Goal: Transaction & Acquisition: Purchase product/service

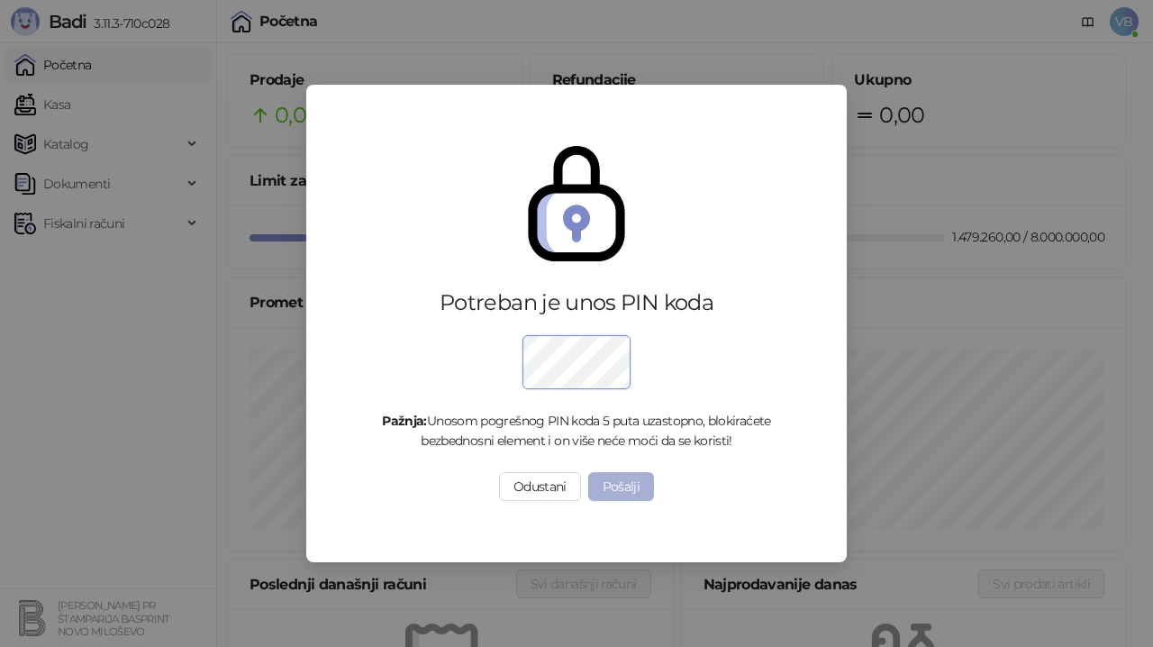
click at [638, 487] on button "Pošalji" at bounding box center [621, 486] width 67 height 29
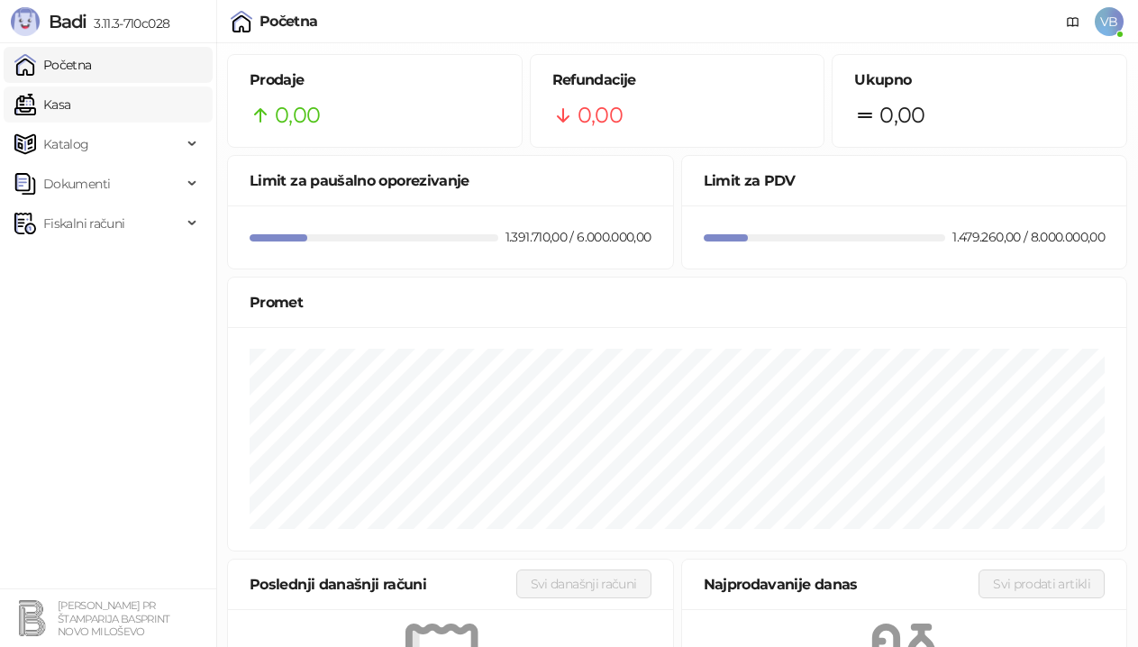
click at [70, 109] on link "Kasa" at bounding box center [42, 105] width 56 height 36
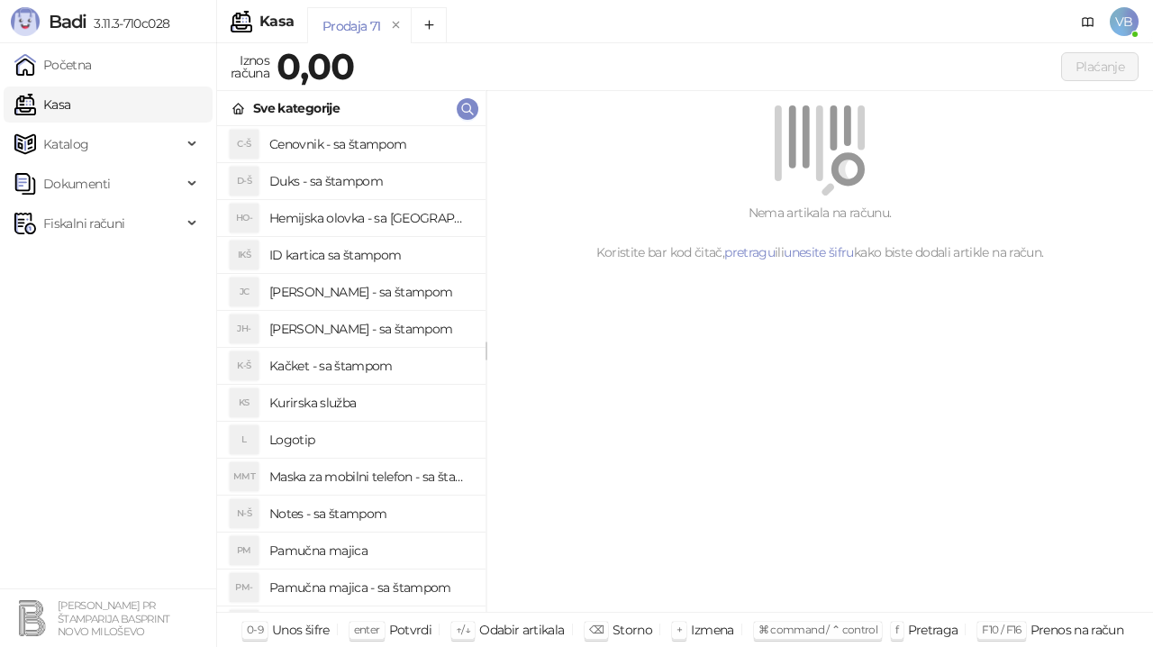
click at [362, 586] on h4 "Pamučna majica - sa štampom" at bounding box center [370, 587] width 202 height 29
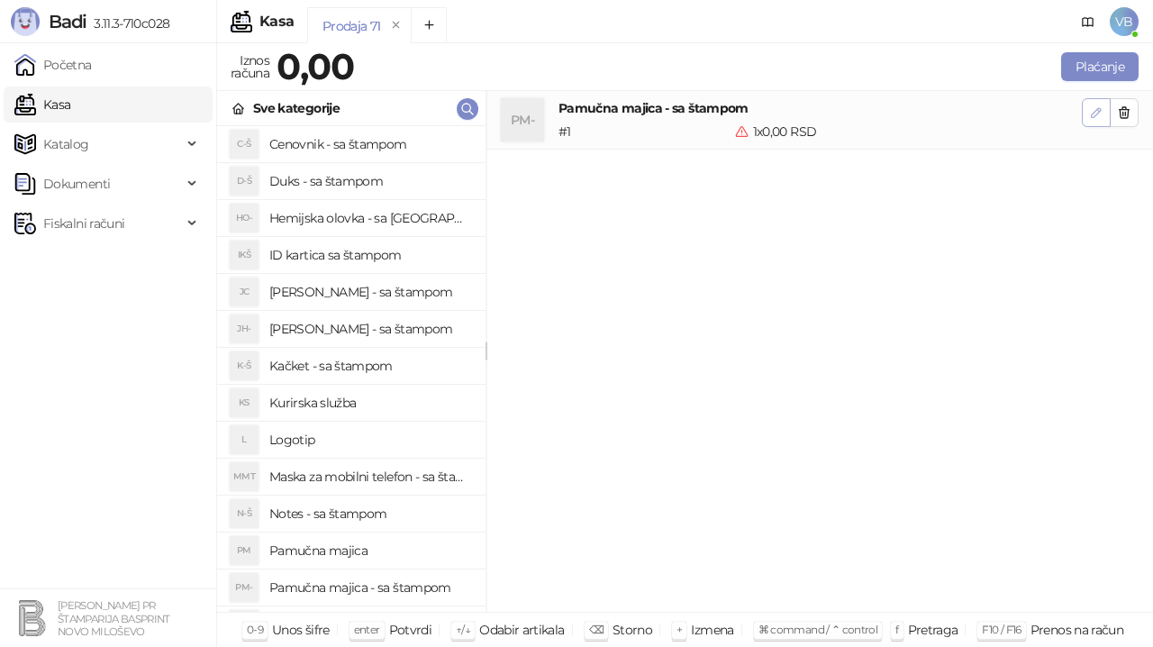
click at [1098, 105] on icon "button" at bounding box center [1096, 112] width 14 height 14
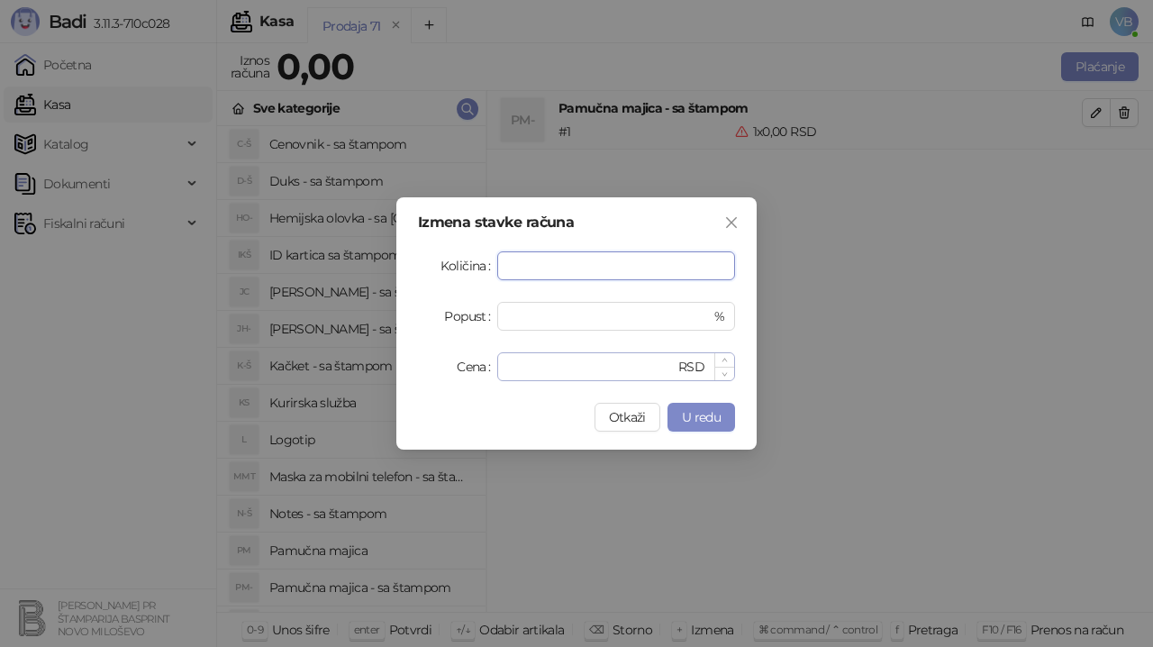
type input "**"
click at [598, 366] on input "*" at bounding box center [591, 366] width 167 height 27
drag, startPoint x: 584, startPoint y: 365, endPoint x: 487, endPoint y: 364, distance: 96.4
click at [487, 364] on div "Cena * RSD" at bounding box center [576, 366] width 317 height 29
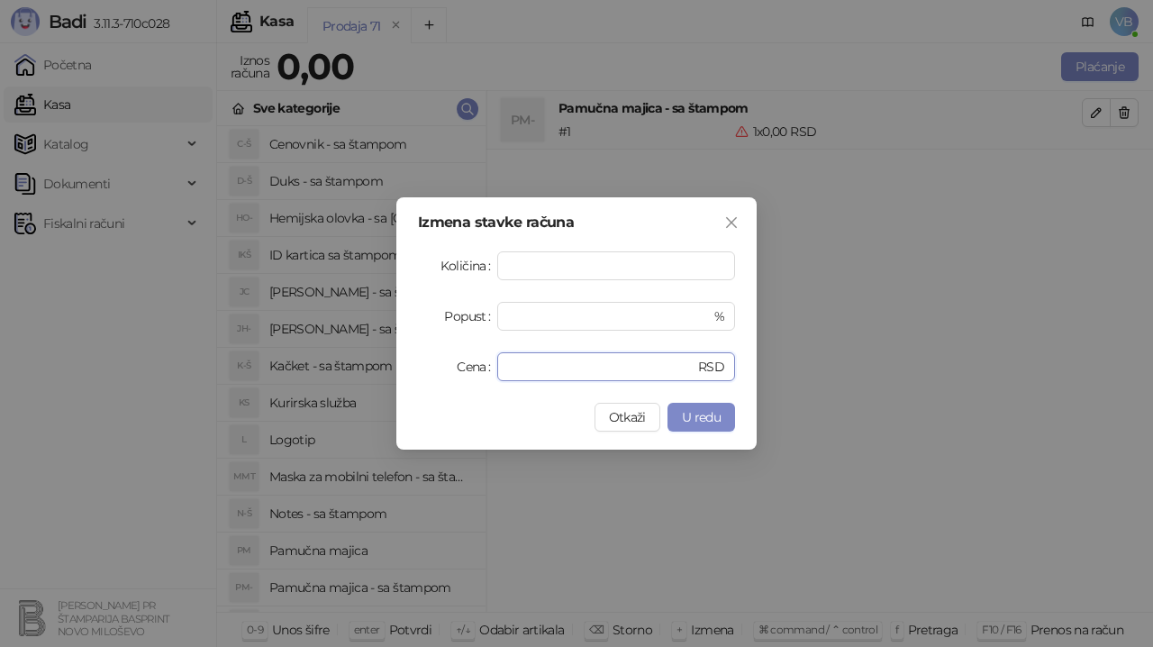
type input "*"
type input "***"
click at [721, 418] on button "U redu" at bounding box center [702, 417] width 68 height 29
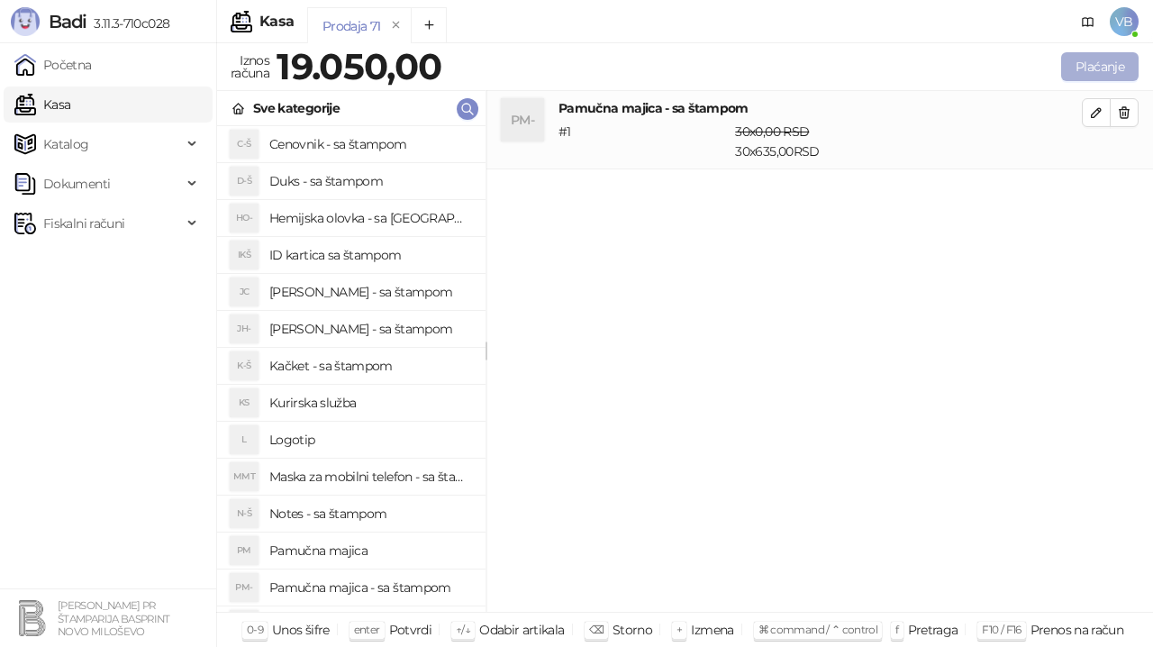
click at [1085, 71] on button "Plaćanje" at bounding box center [1099, 66] width 77 height 29
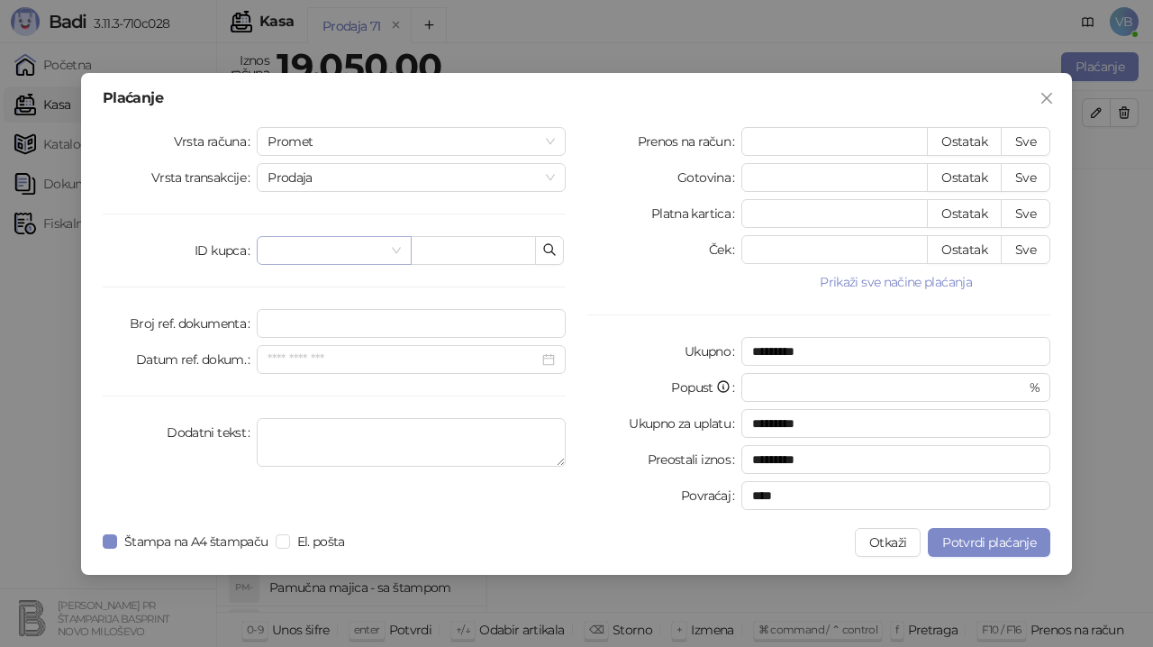
click at [314, 250] on input "search" at bounding box center [326, 250] width 116 height 27
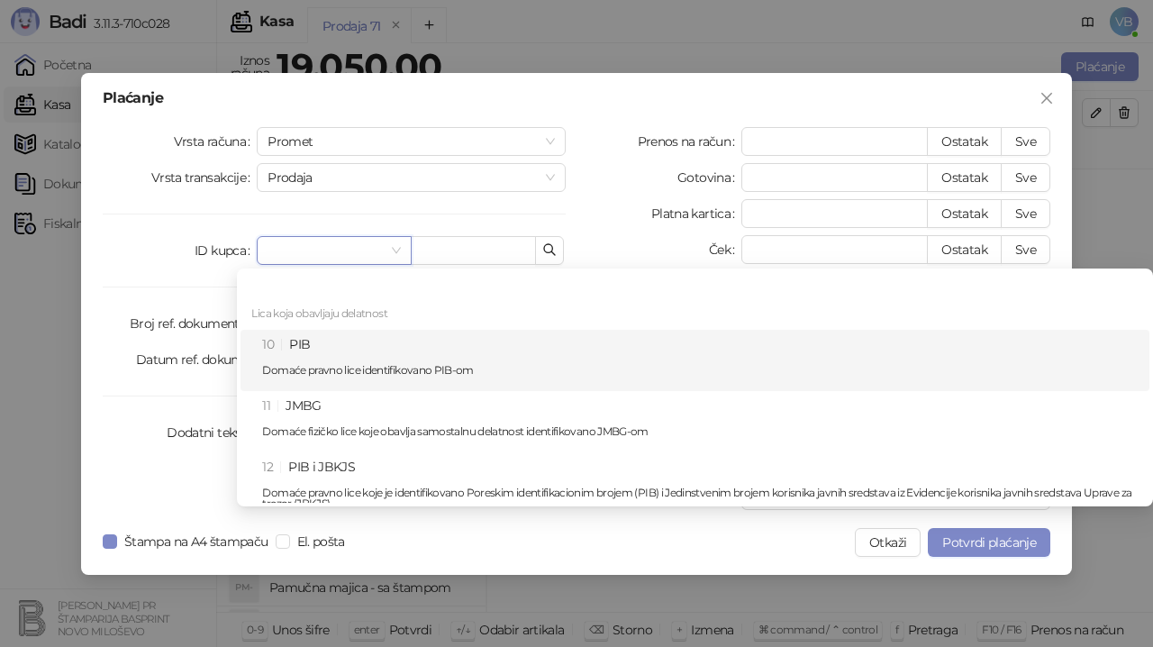
click at [326, 365] on p "Domaće pravno lice identifikovano PIB-om" at bounding box center [700, 370] width 877 height 11
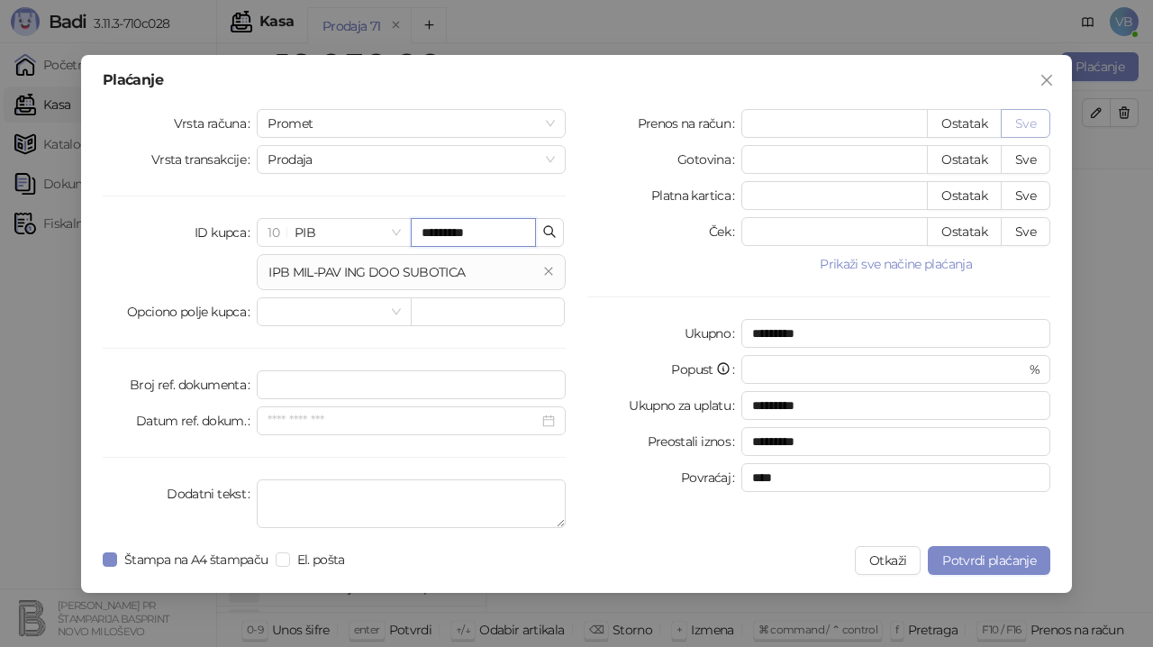
type input "*********"
click at [1034, 124] on button "Sve" at bounding box center [1026, 123] width 50 height 29
type input "*****"
type input "****"
click at [982, 555] on span "Potvrdi plaćanje" at bounding box center [990, 560] width 94 height 16
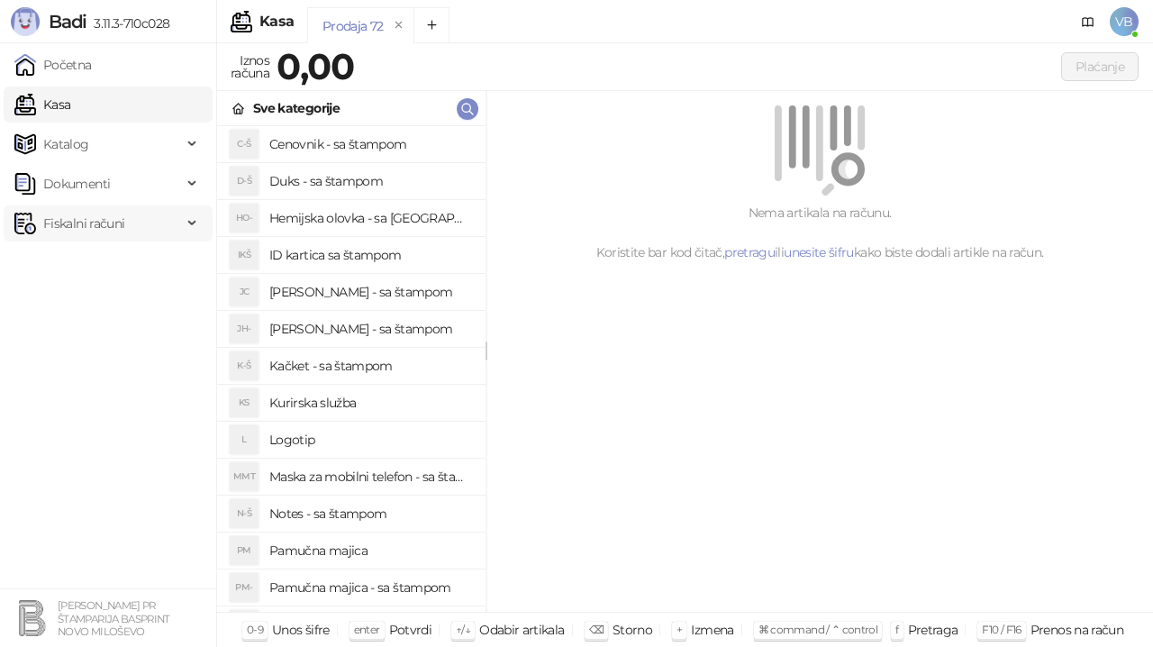
click at [106, 219] on span "Fiskalni računi" at bounding box center [83, 223] width 81 height 36
click at [101, 260] on link "Izdati računi" at bounding box center [71, 263] width 98 height 36
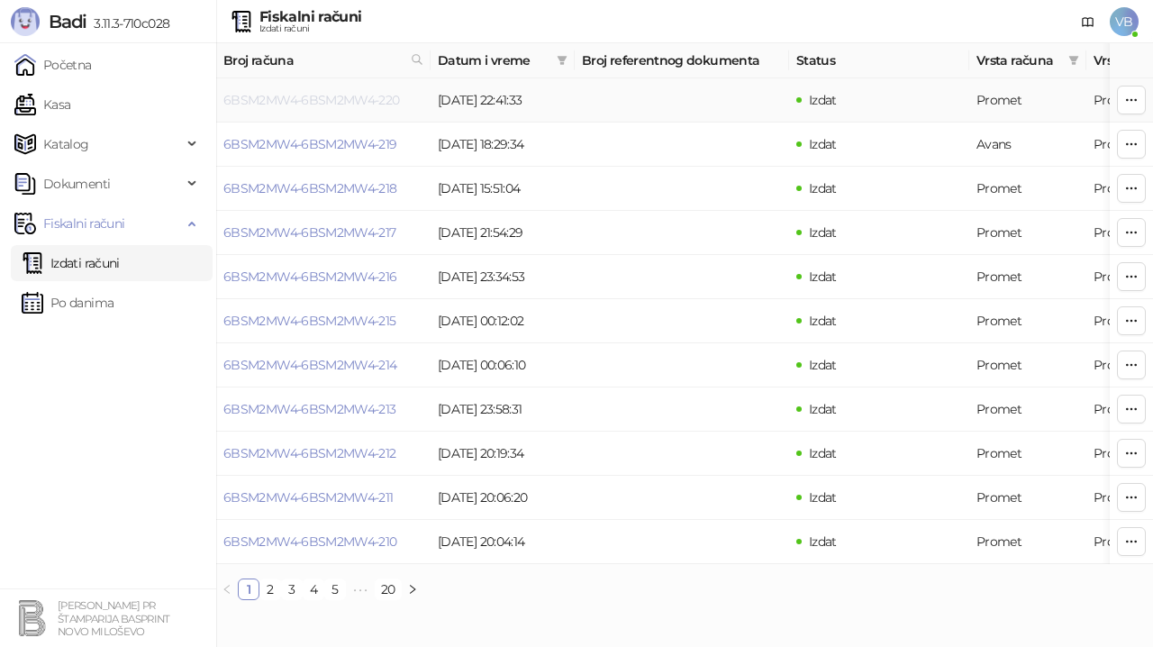
click at [302, 95] on link "6BSM2MW4-6BSM2MW4-220" at bounding box center [311, 100] width 177 height 16
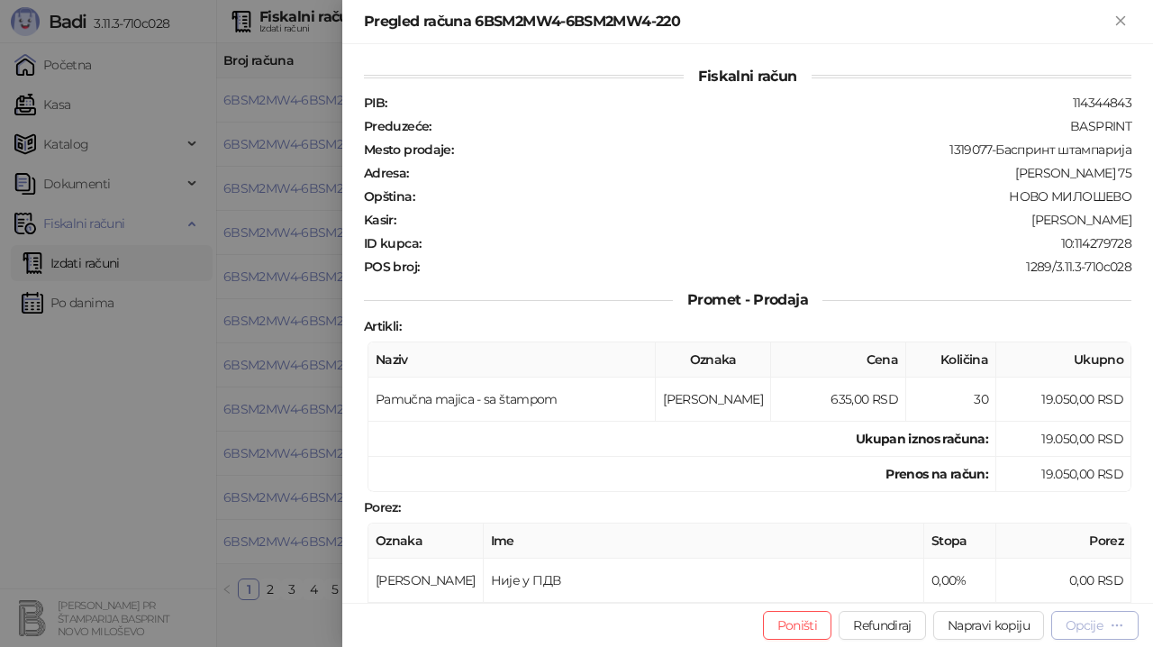
click at [1087, 620] on div "Opcije" at bounding box center [1084, 625] width 37 height 16
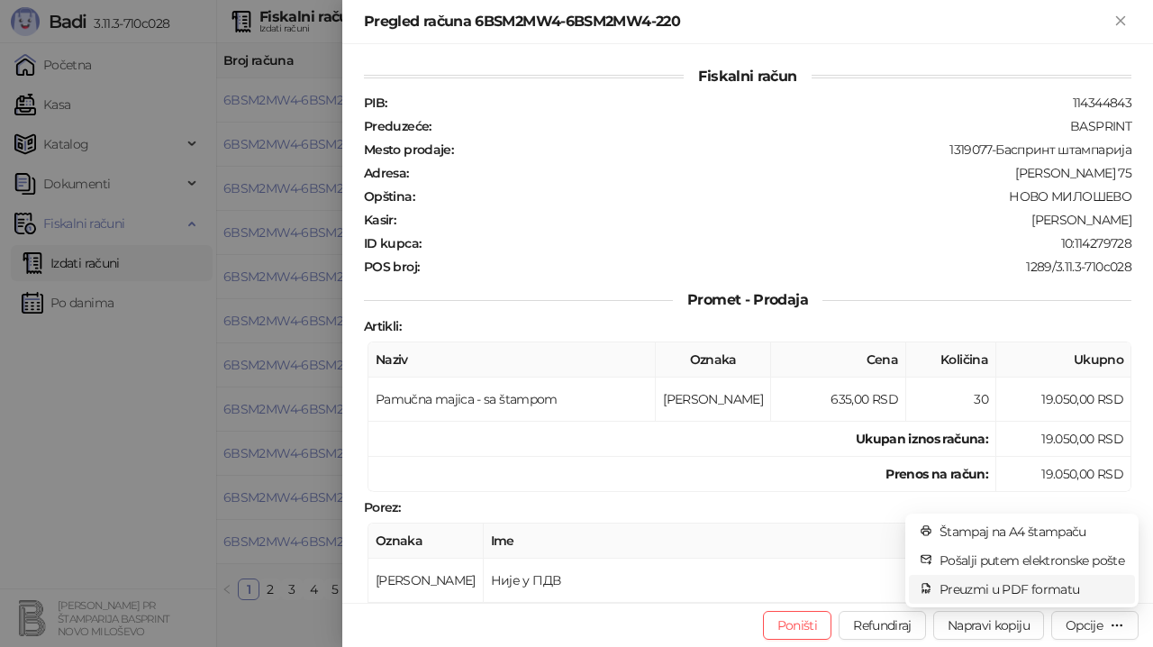
click at [965, 587] on span "Preuzmi u PDF formatu" at bounding box center [1032, 589] width 185 height 20
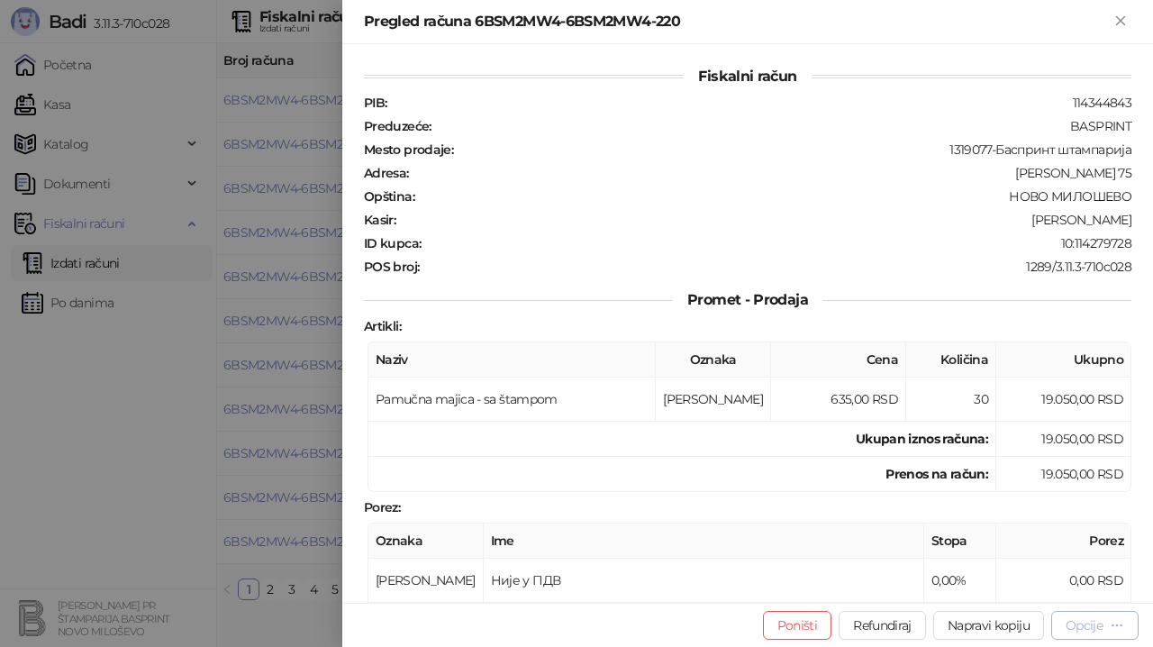
click at [1079, 624] on div "Opcije" at bounding box center [1084, 625] width 37 height 16
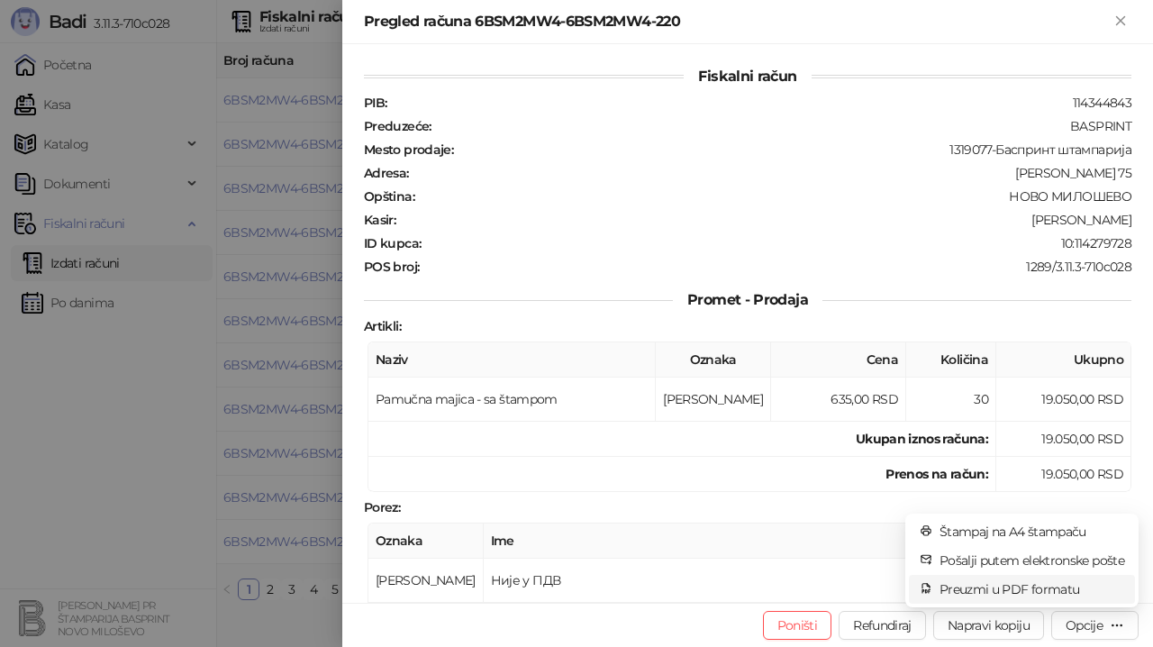
click at [956, 584] on span "Preuzmi u PDF formatu" at bounding box center [1032, 589] width 185 height 20
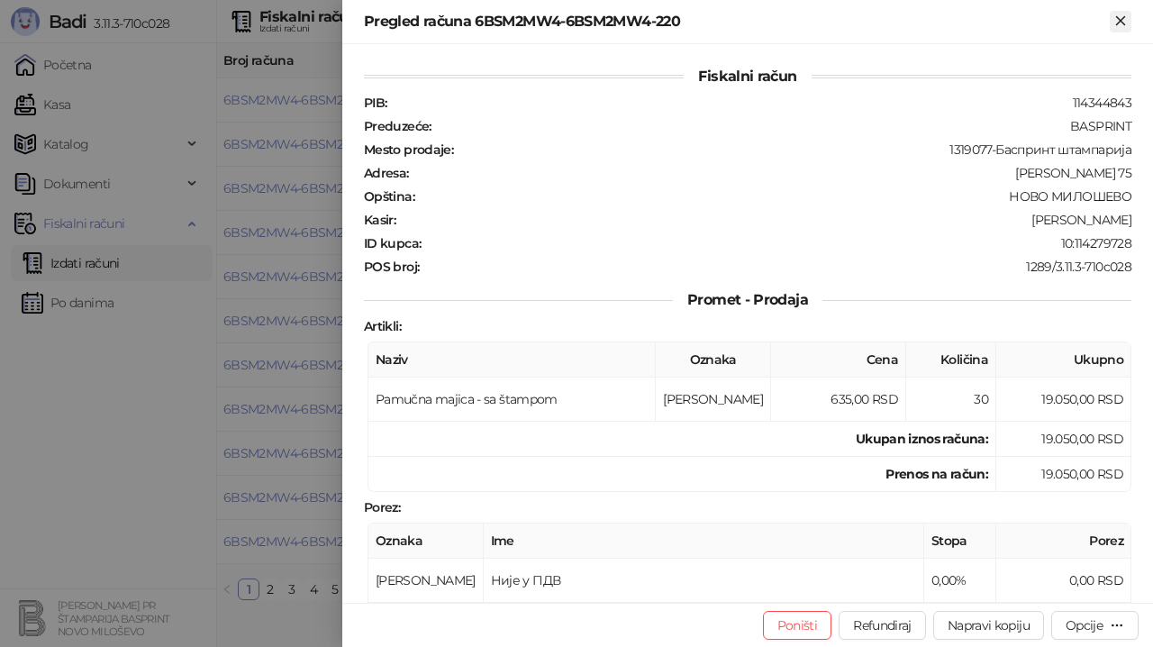
click at [1116, 23] on icon "Zatvori" at bounding box center [1121, 21] width 16 height 16
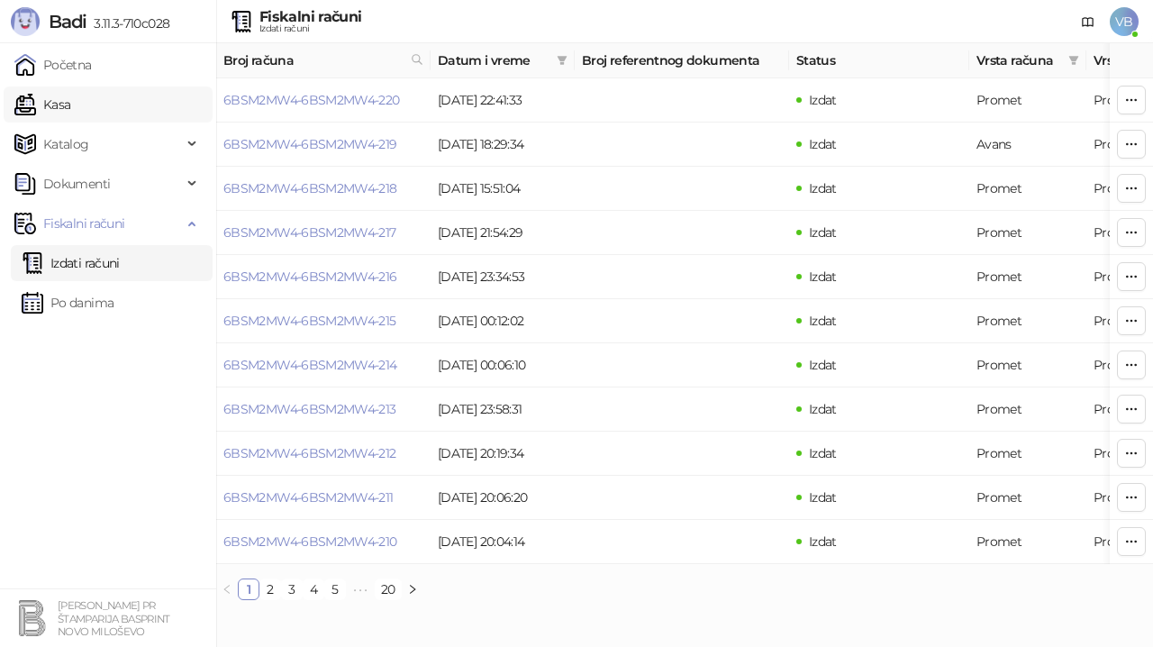
click at [70, 103] on link "Kasa" at bounding box center [42, 105] width 56 height 36
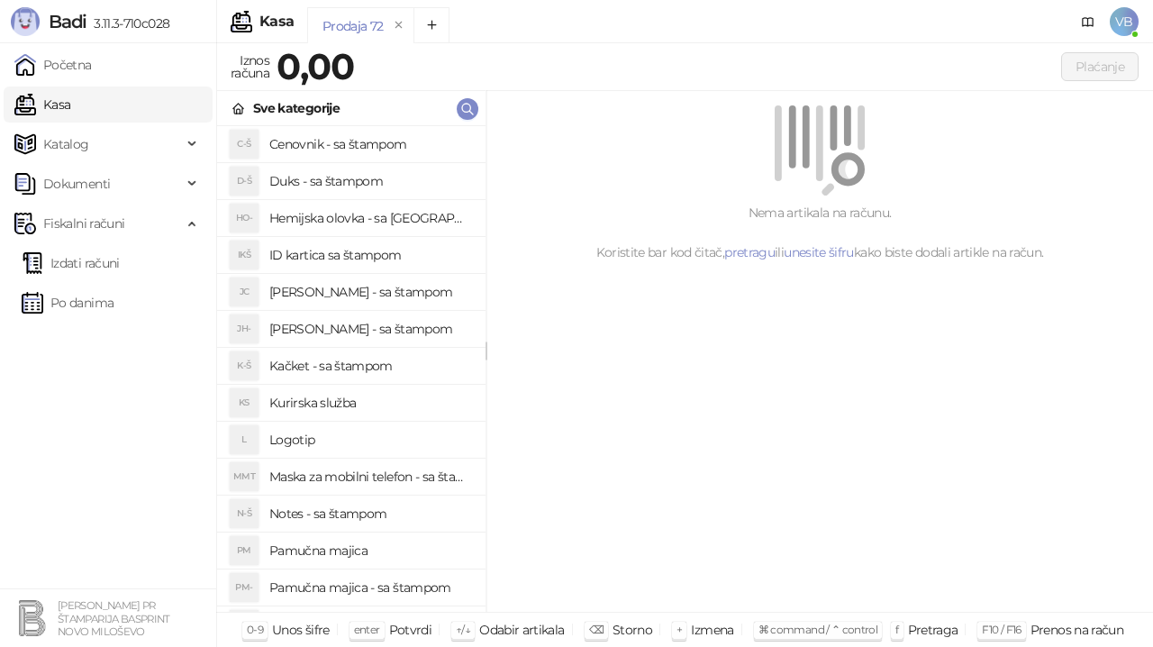
click at [382, 149] on h4 "Cenovnik - sa štampom" at bounding box center [370, 144] width 202 height 29
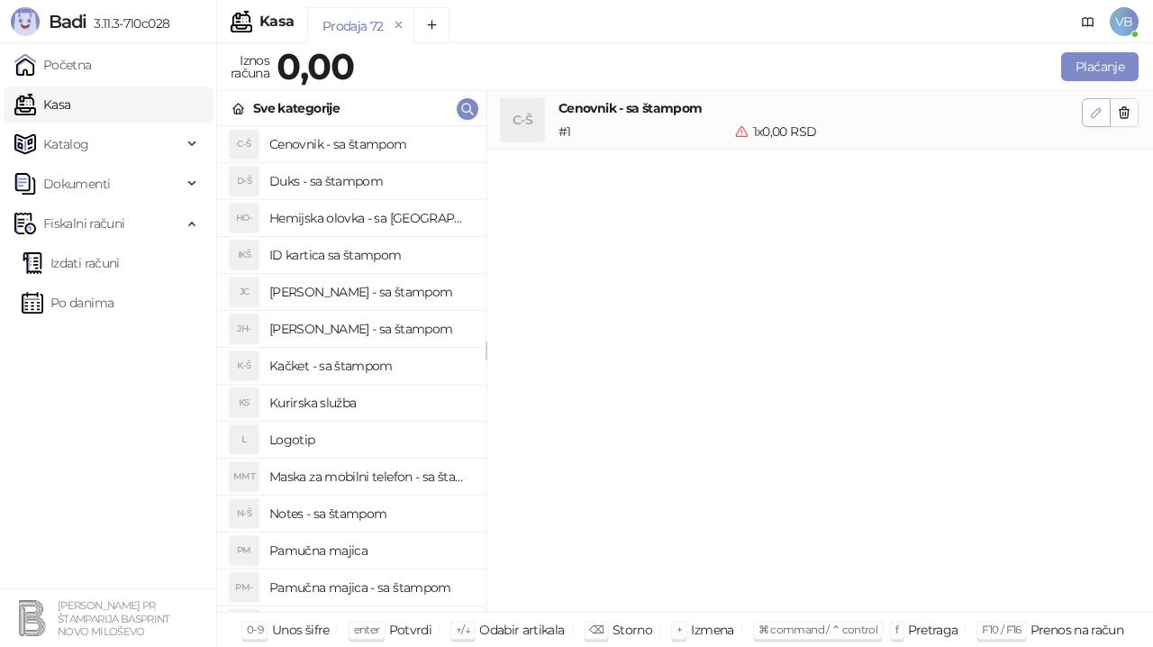
click at [1091, 107] on icon "button" at bounding box center [1096, 112] width 14 height 14
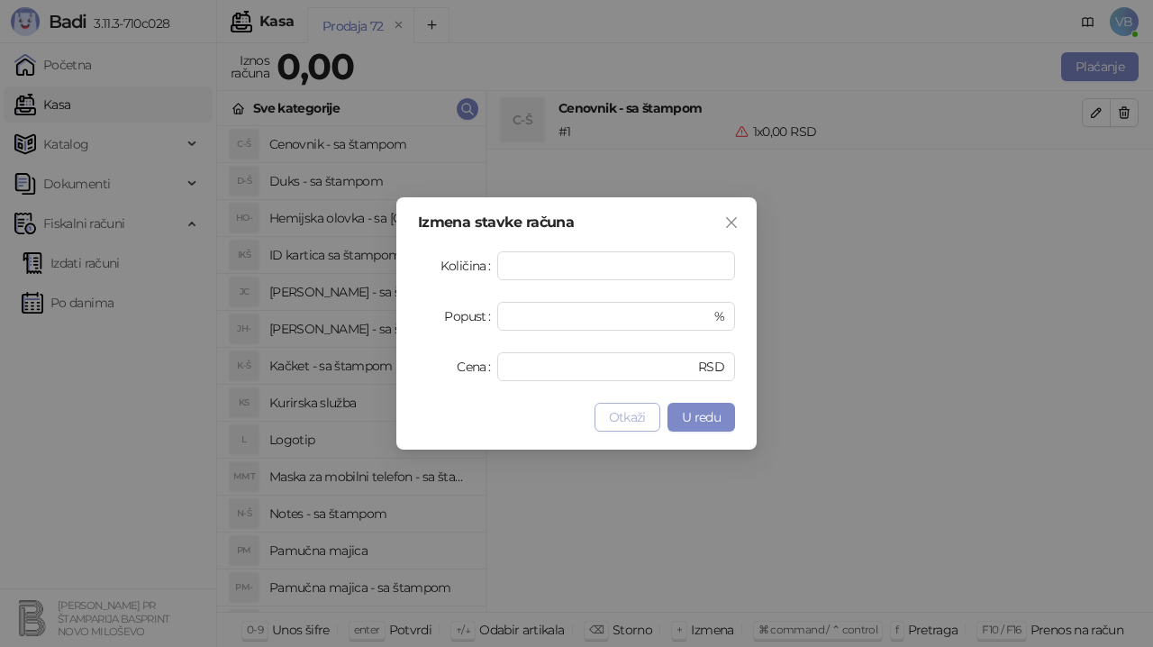
click at [645, 411] on span "Otkaži" at bounding box center [627, 417] width 37 height 16
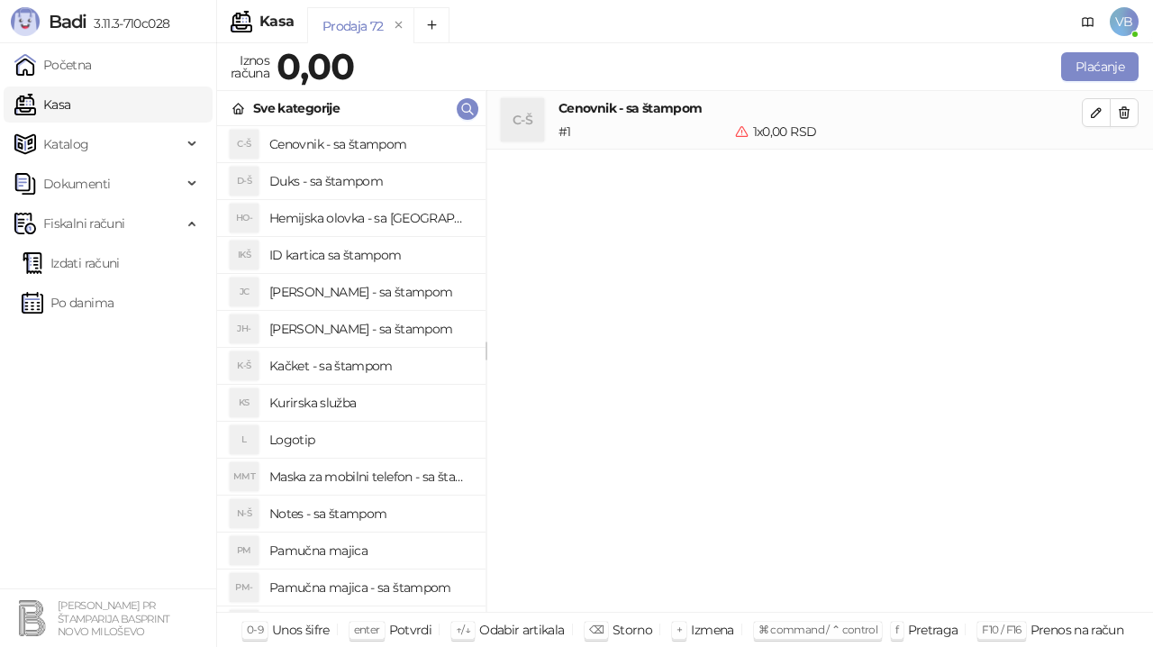
click at [70, 98] on link "Kasa" at bounding box center [42, 105] width 56 height 36
click at [351, 578] on h4 "Pamučna majica - sa štampom" at bounding box center [370, 587] width 202 height 29
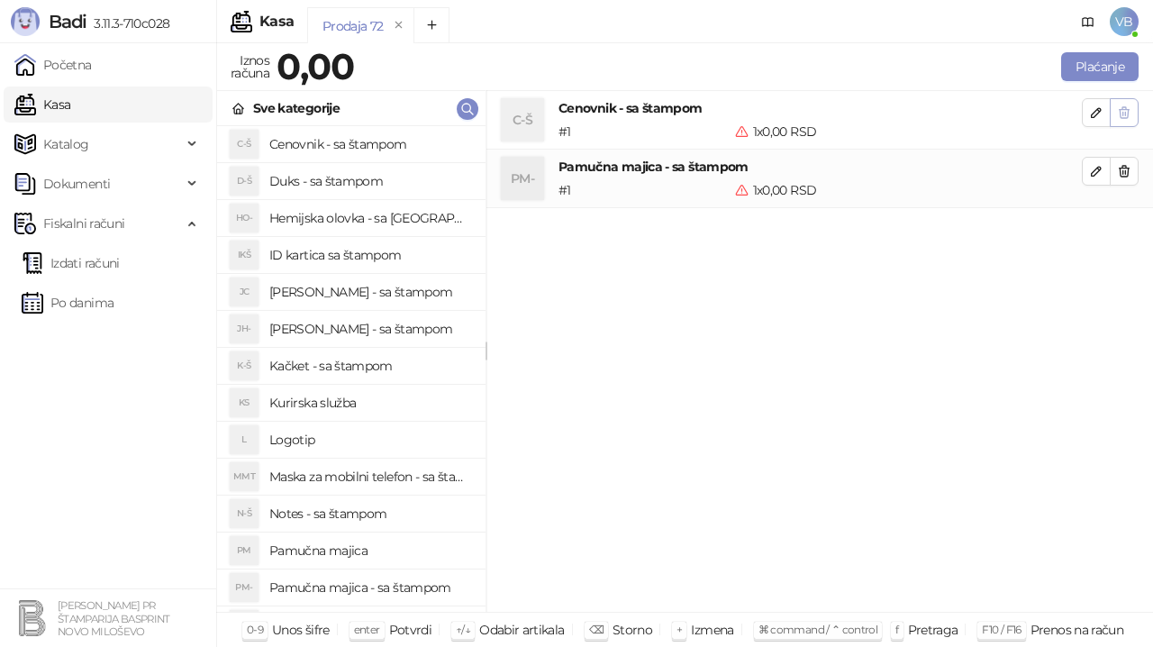
click at [1125, 109] on icon "button" at bounding box center [1125, 112] width 10 height 11
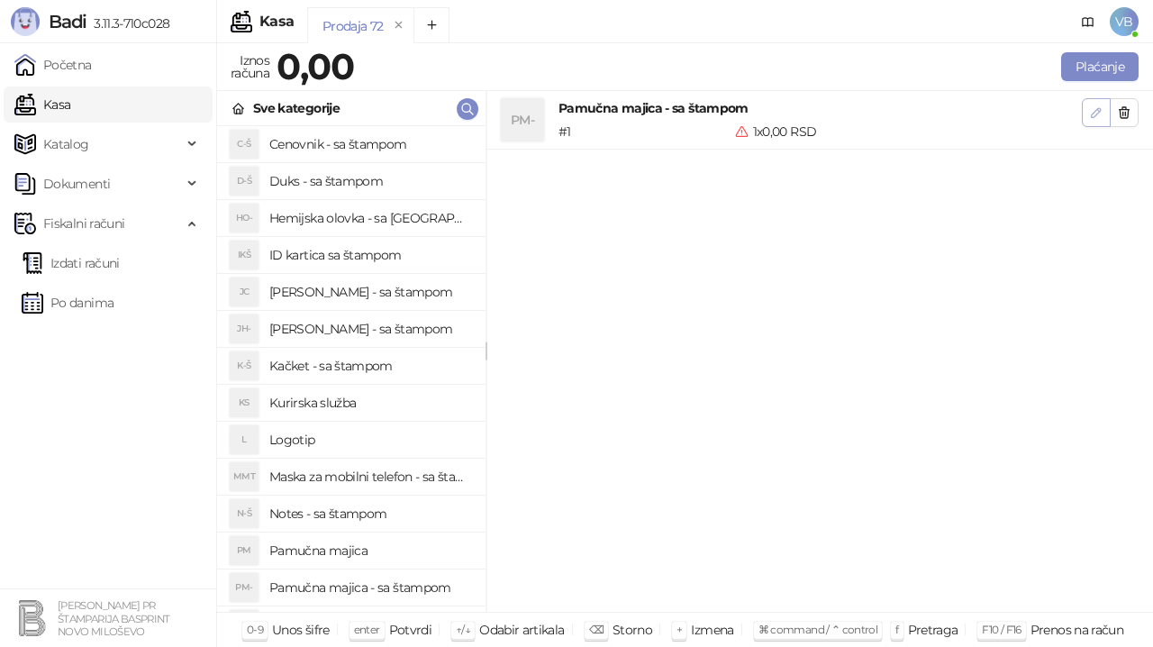
click at [1094, 110] on icon "button" at bounding box center [1096, 112] width 14 height 14
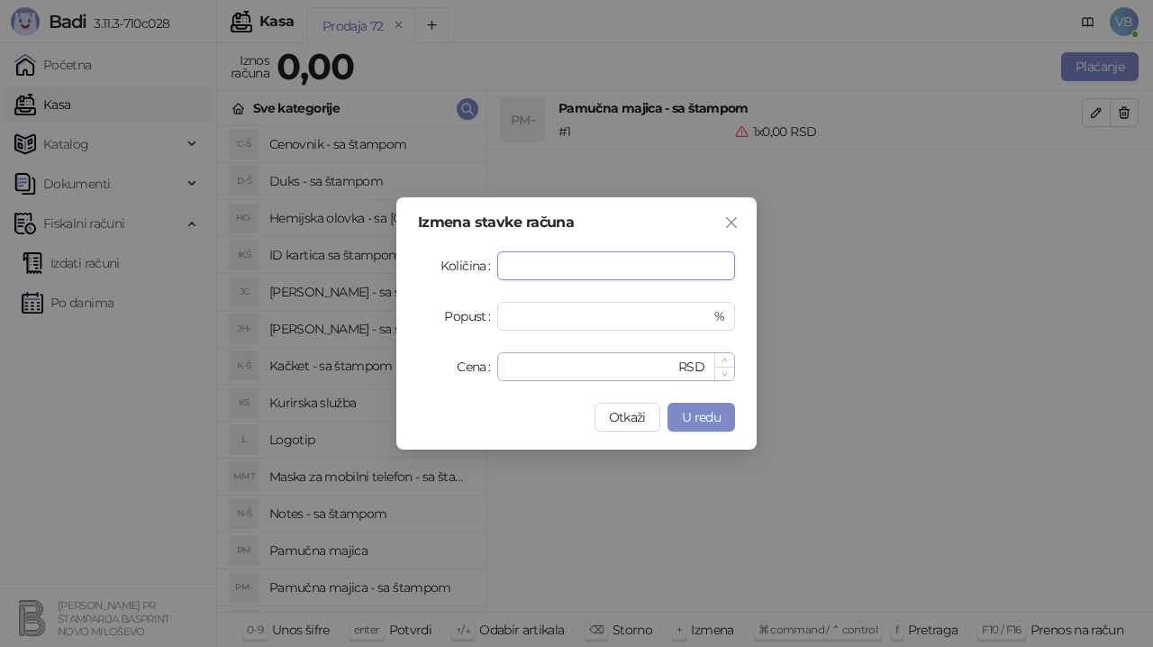
type input "*"
click at [534, 368] on input "*" at bounding box center [591, 366] width 167 height 27
type input "*"
type input "***"
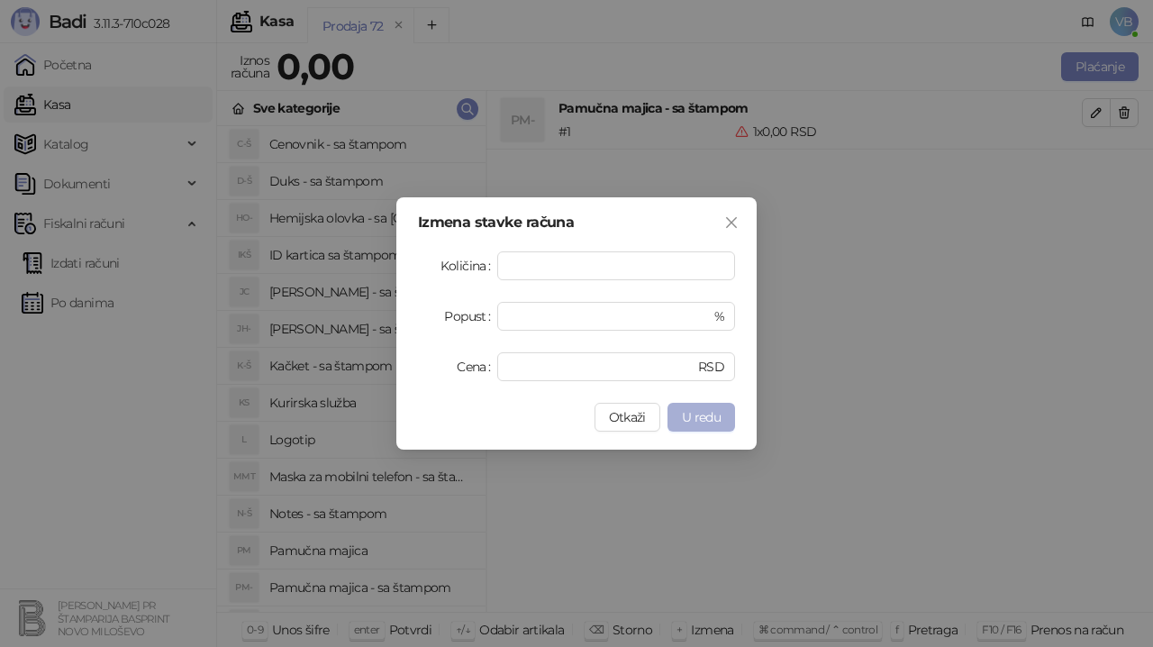
click at [719, 416] on span "U redu" at bounding box center [701, 417] width 39 height 16
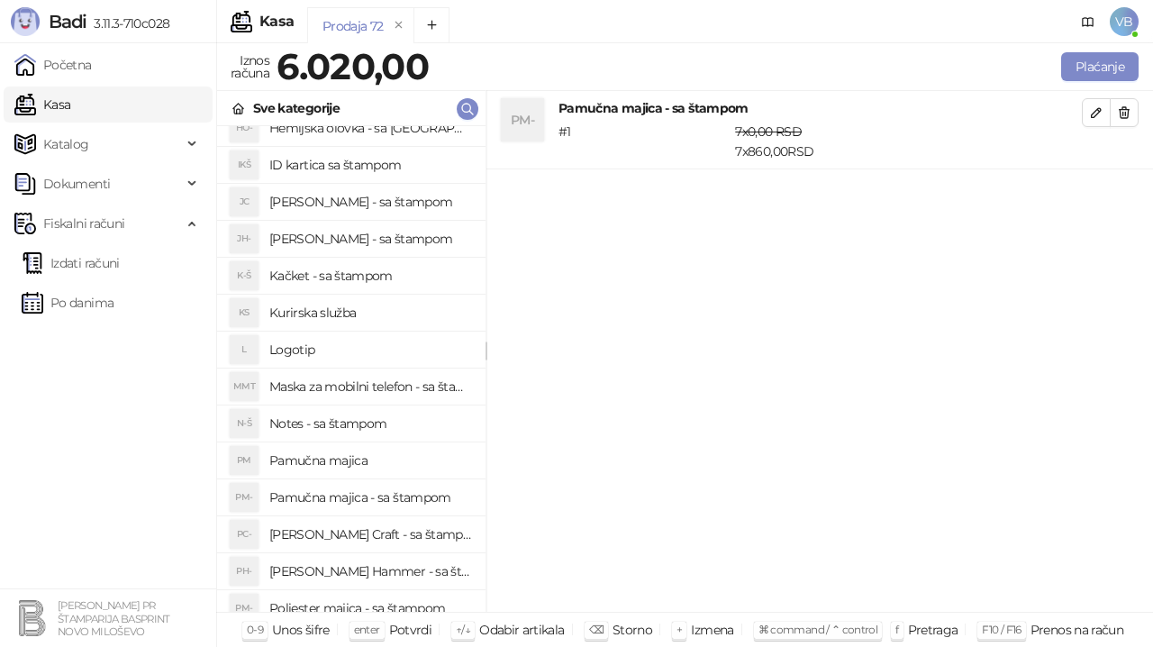
scroll to position [180, 0]
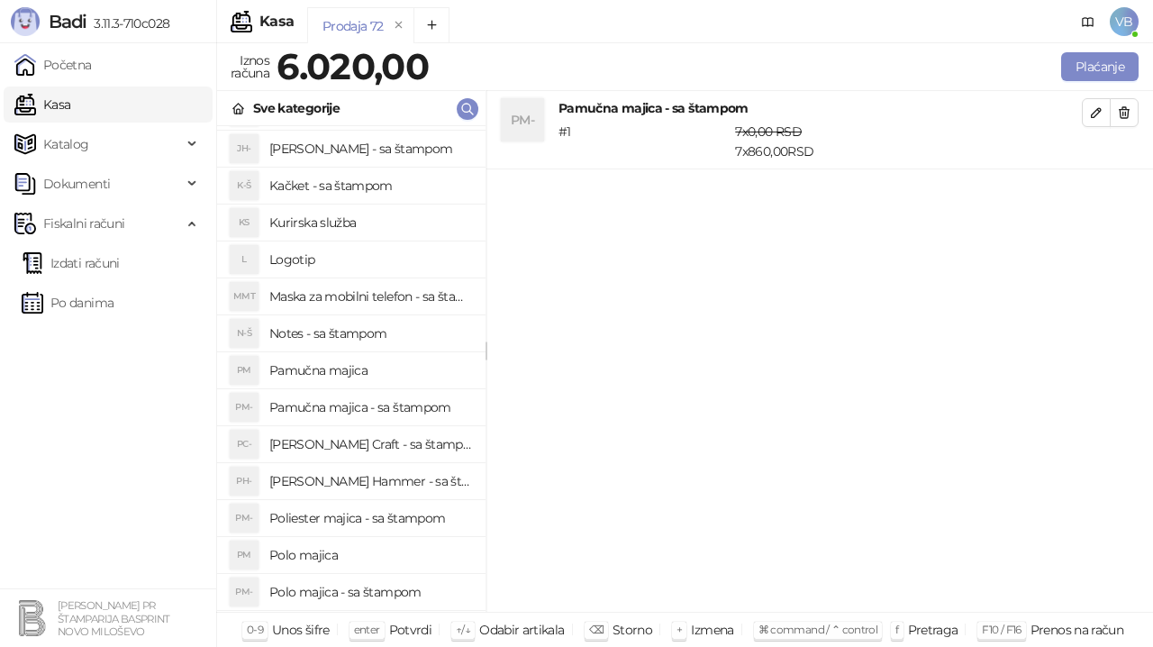
click at [366, 583] on h4 "Polo majica - sa štampom" at bounding box center [370, 592] width 202 height 29
click at [1103, 195] on icon "button" at bounding box center [1096, 191] width 14 height 14
type input "*"
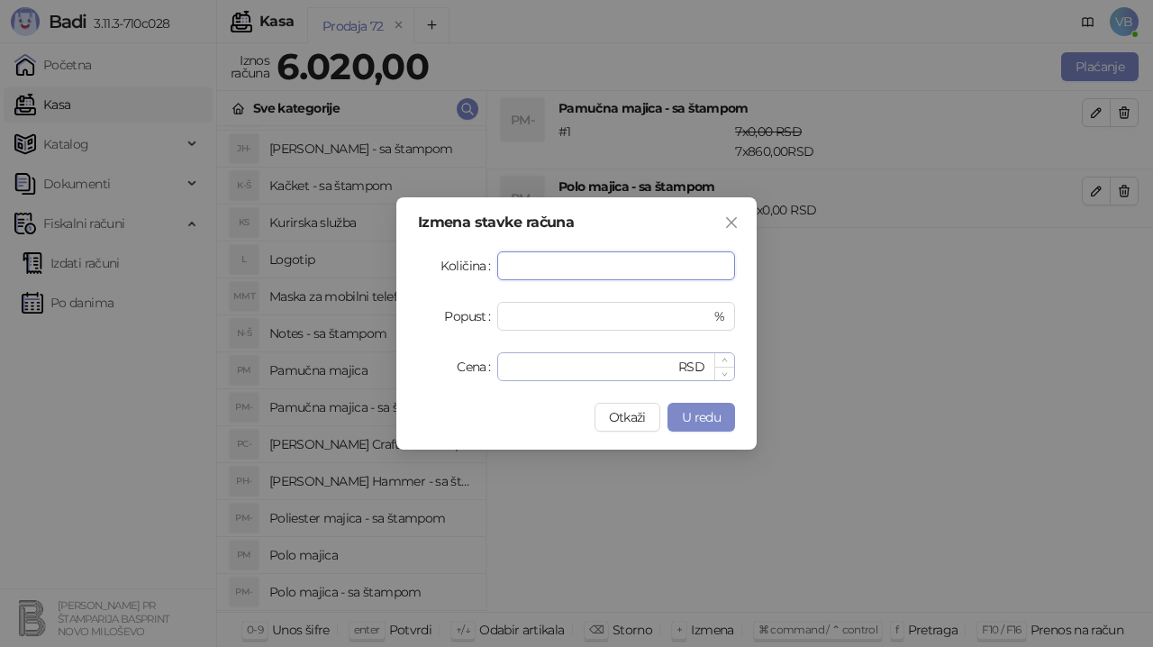
type input "*"
click at [554, 370] on input "*" at bounding box center [591, 366] width 167 height 27
type input "****"
click at [684, 414] on span "U redu" at bounding box center [701, 417] width 39 height 16
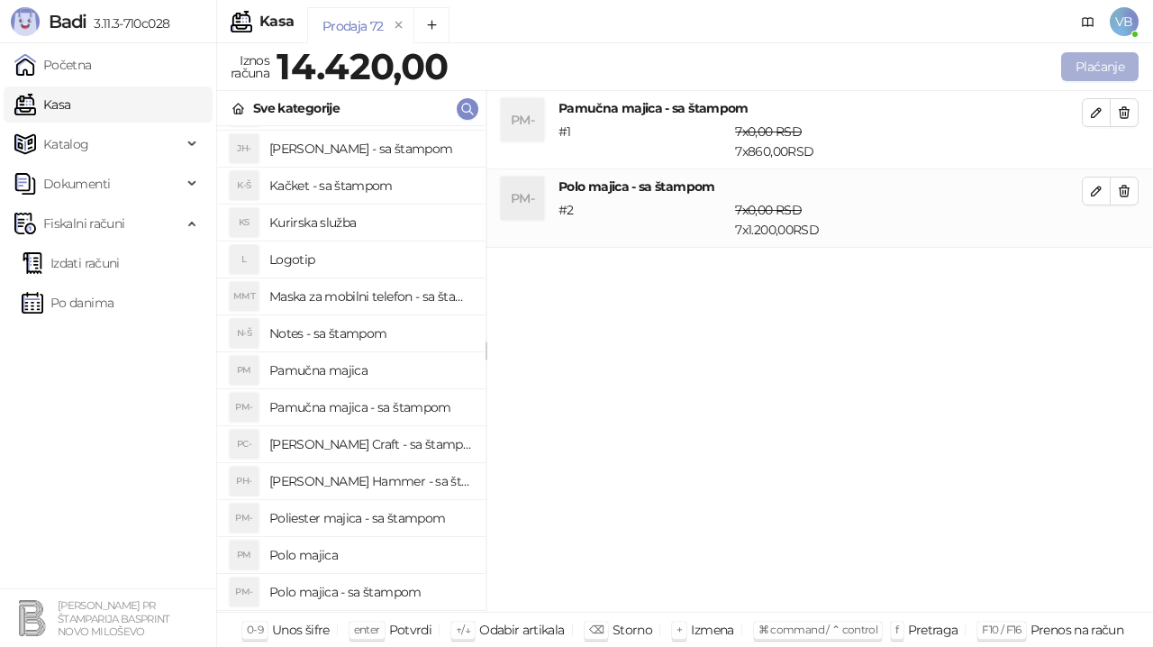
click at [1087, 64] on button "Plaćanje" at bounding box center [1099, 66] width 77 height 29
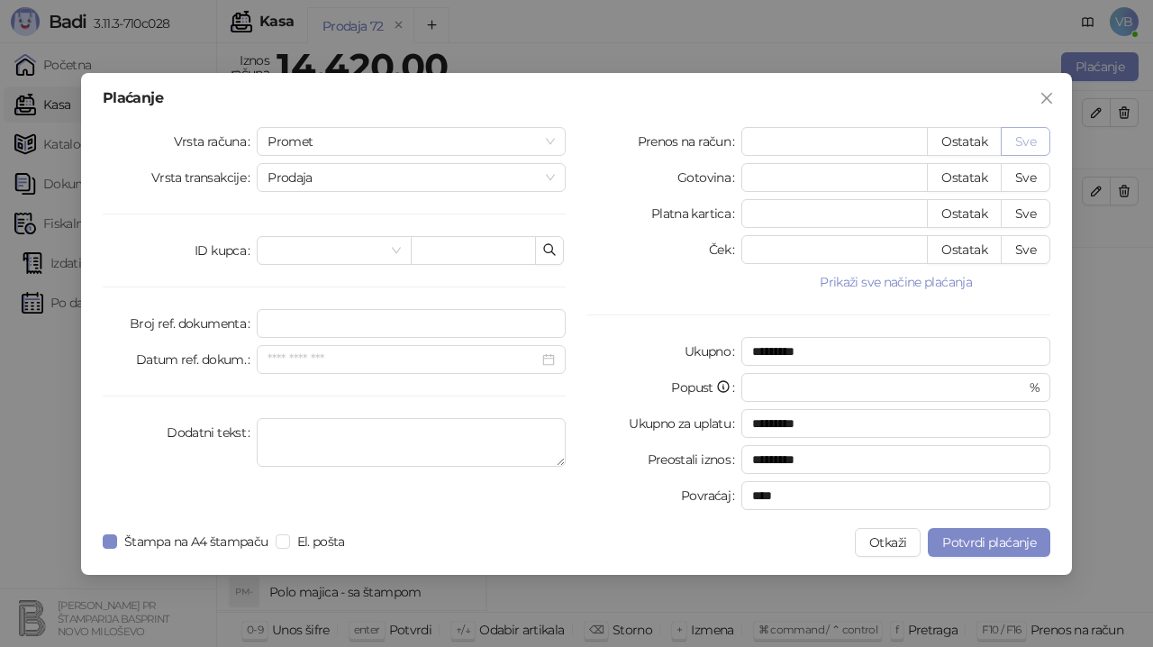
click at [1034, 141] on button "Sve" at bounding box center [1026, 141] width 50 height 29
type input "*****"
type input "****"
click at [387, 433] on textarea "Dodatni tekst" at bounding box center [411, 442] width 309 height 49
type textarea "**********"
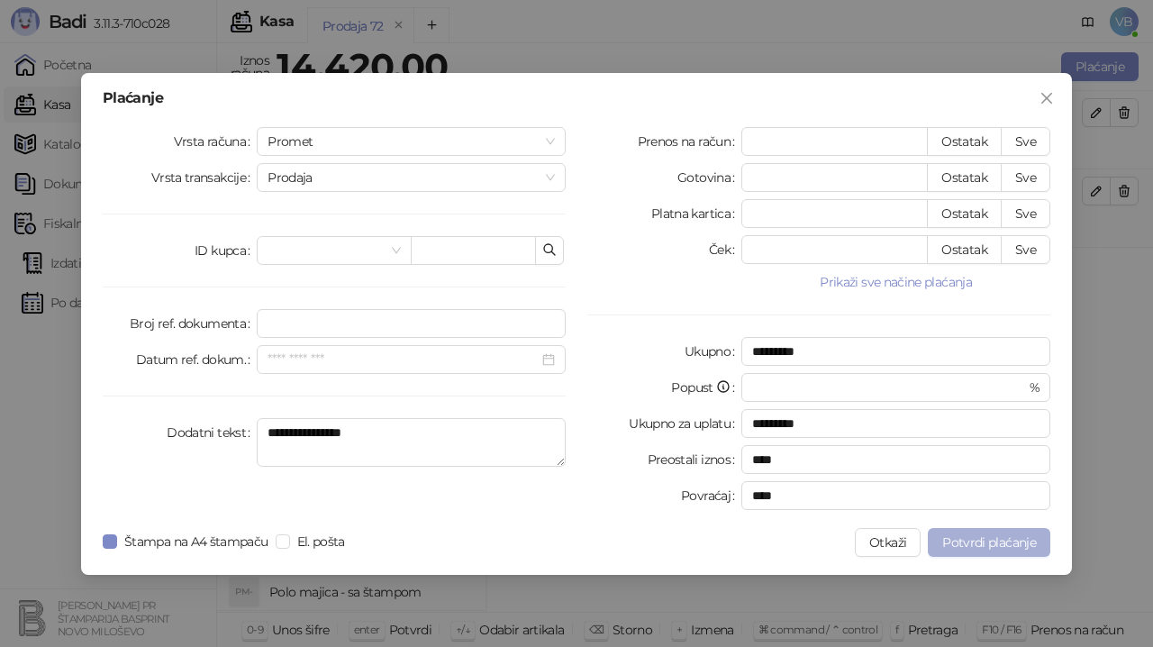
click at [965, 551] on button "Potvrdi plaćanje" at bounding box center [989, 542] width 123 height 29
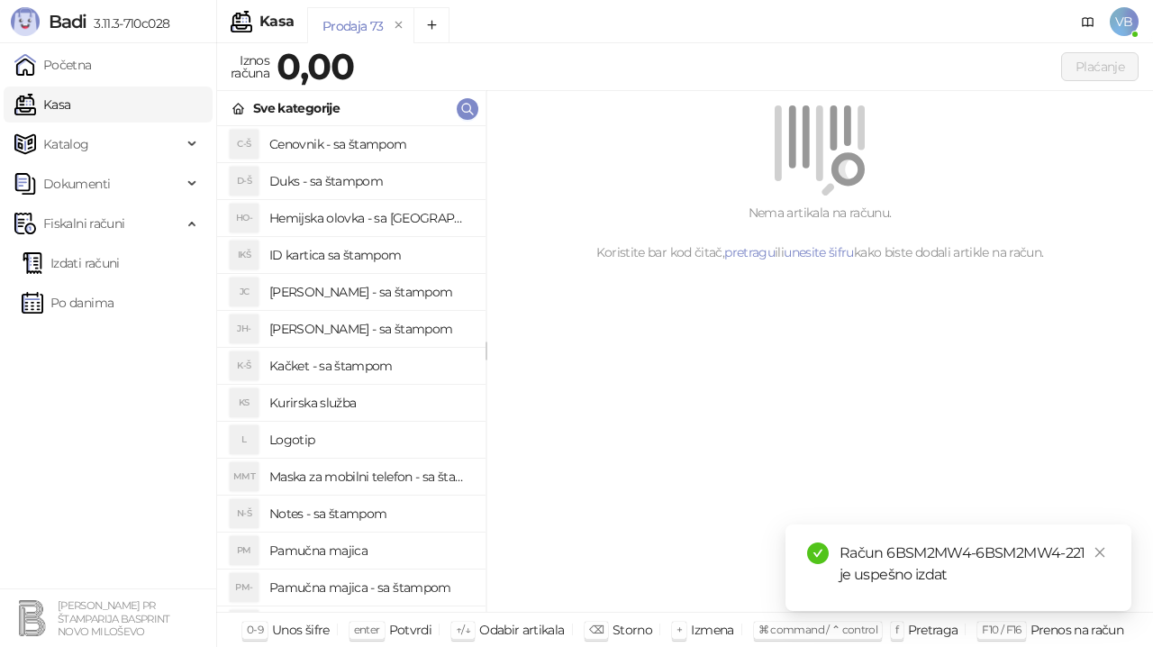
click at [334, 544] on h4 "Pamučna majica" at bounding box center [370, 550] width 202 height 29
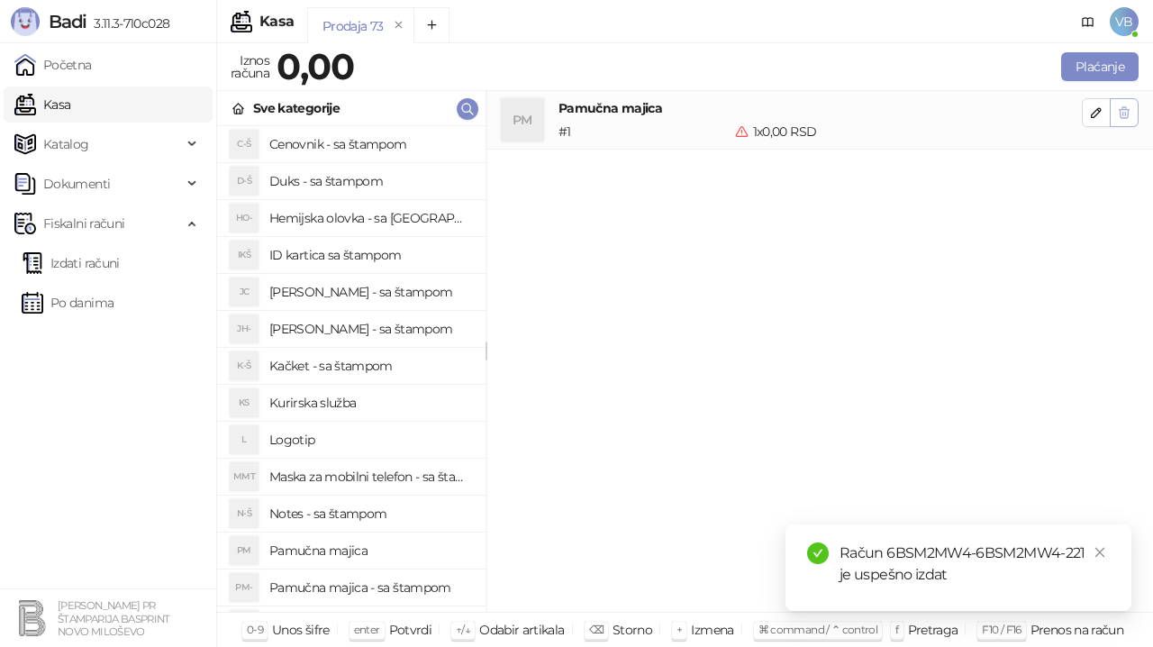
click at [1127, 111] on icon "button" at bounding box center [1124, 112] width 14 height 14
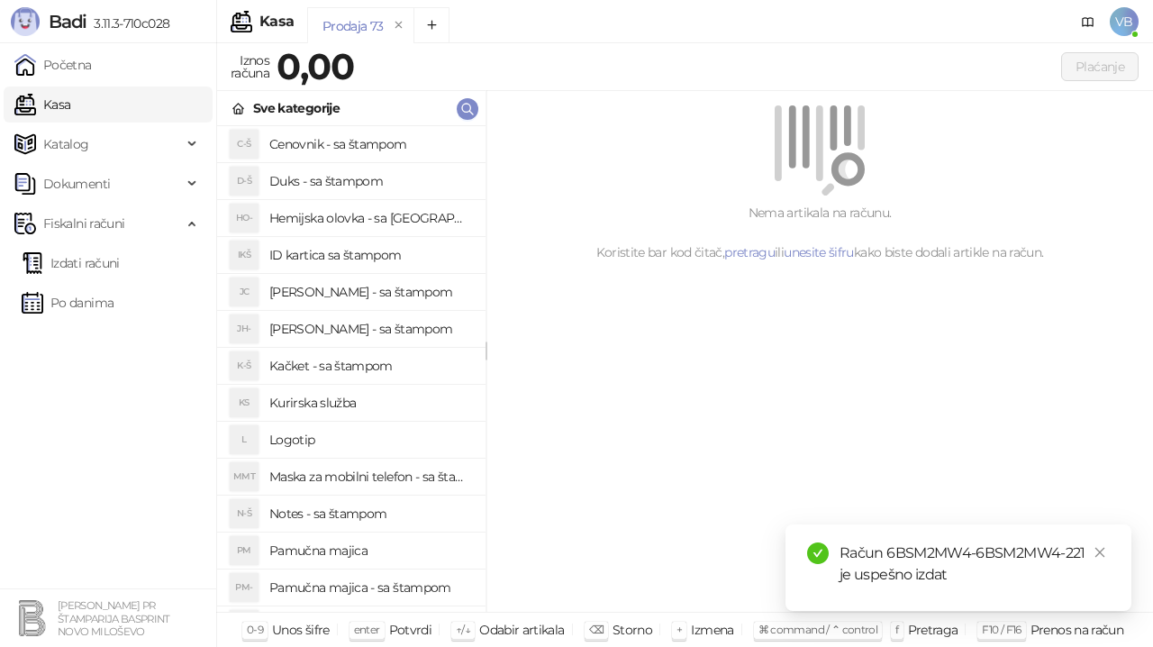
click at [387, 580] on h4 "Pamučna majica - sa štampom" at bounding box center [370, 587] width 202 height 29
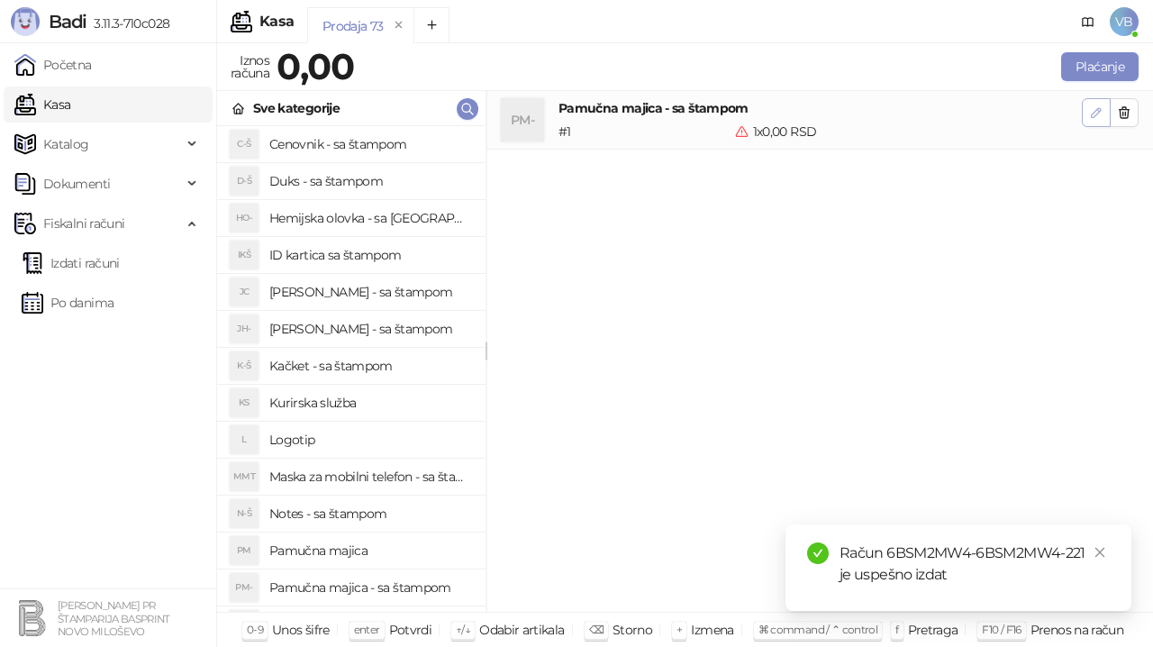
click at [1092, 118] on icon "button" at bounding box center [1096, 112] width 14 height 14
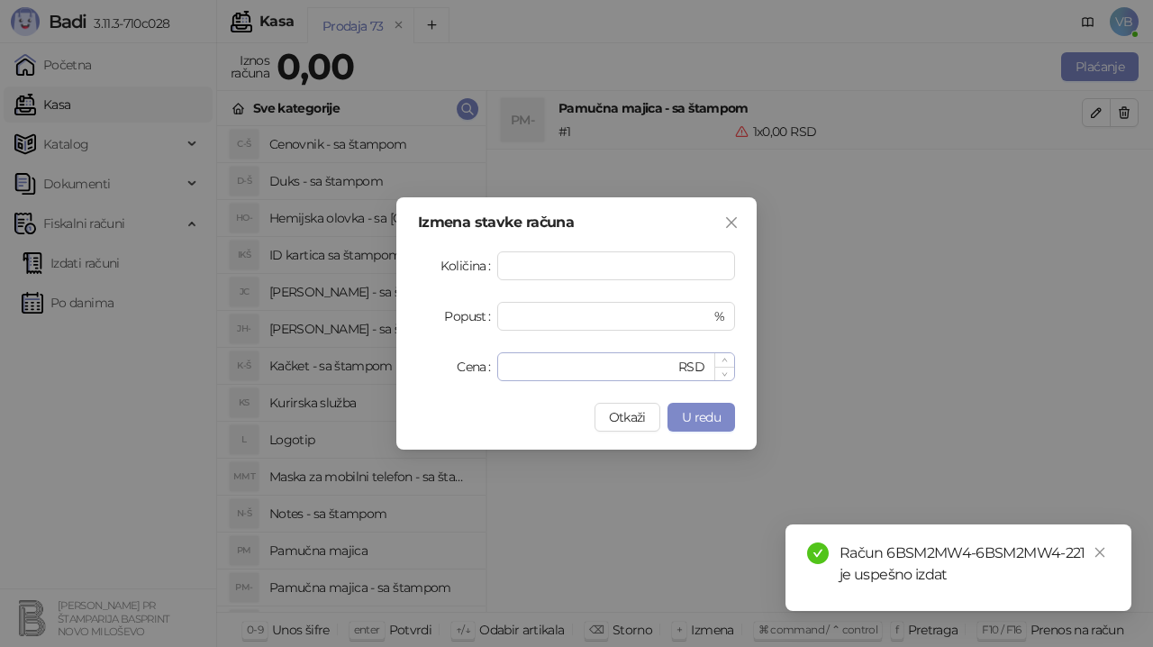
type input "*"
click at [543, 362] on input "*" at bounding box center [591, 366] width 167 height 27
type input "****"
click at [705, 407] on button "U redu" at bounding box center [702, 417] width 68 height 29
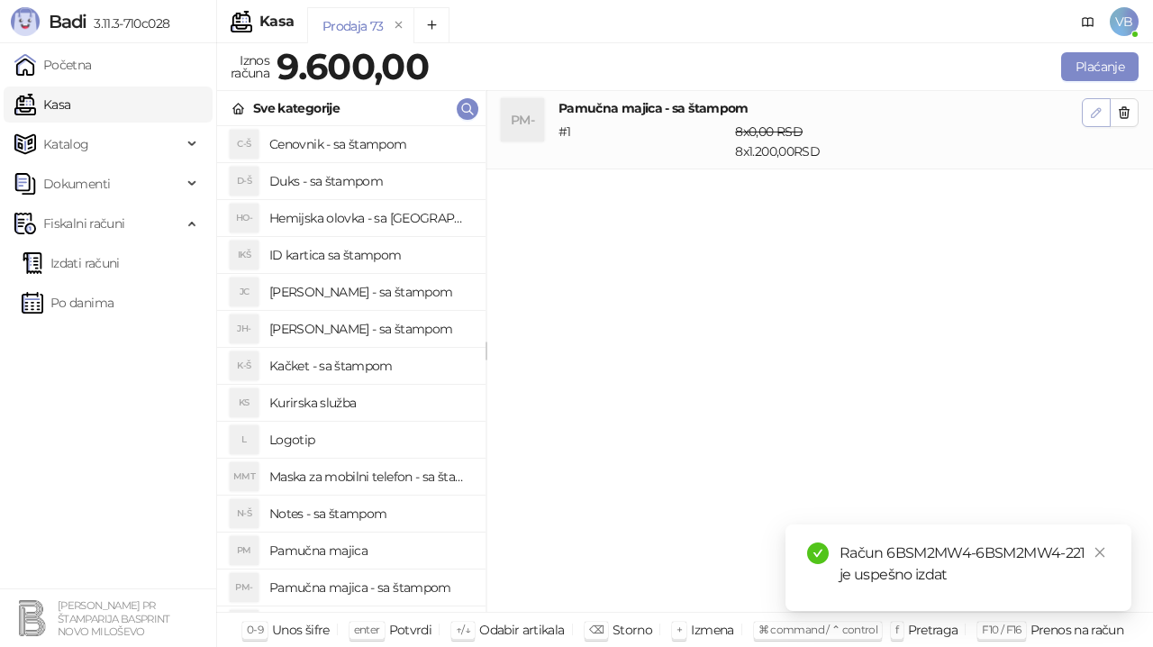
click at [1099, 108] on icon "button" at bounding box center [1096, 112] width 9 height 9
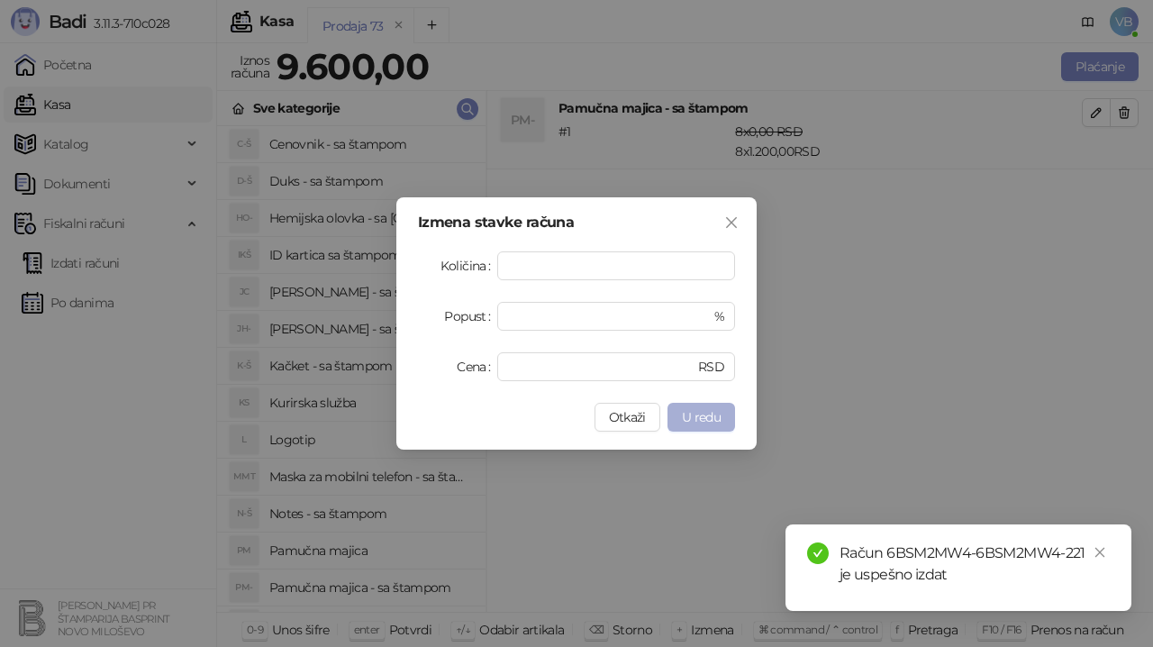
click at [710, 421] on span "U redu" at bounding box center [701, 417] width 39 height 16
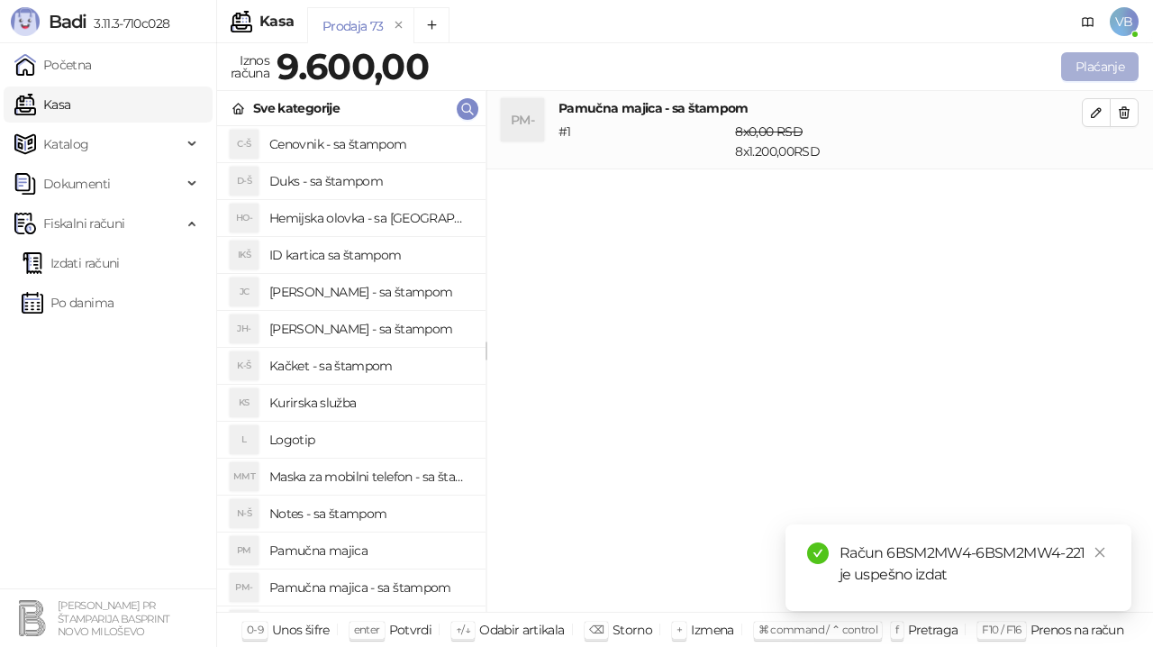
click at [1089, 64] on button "Plaćanje" at bounding box center [1099, 66] width 77 height 29
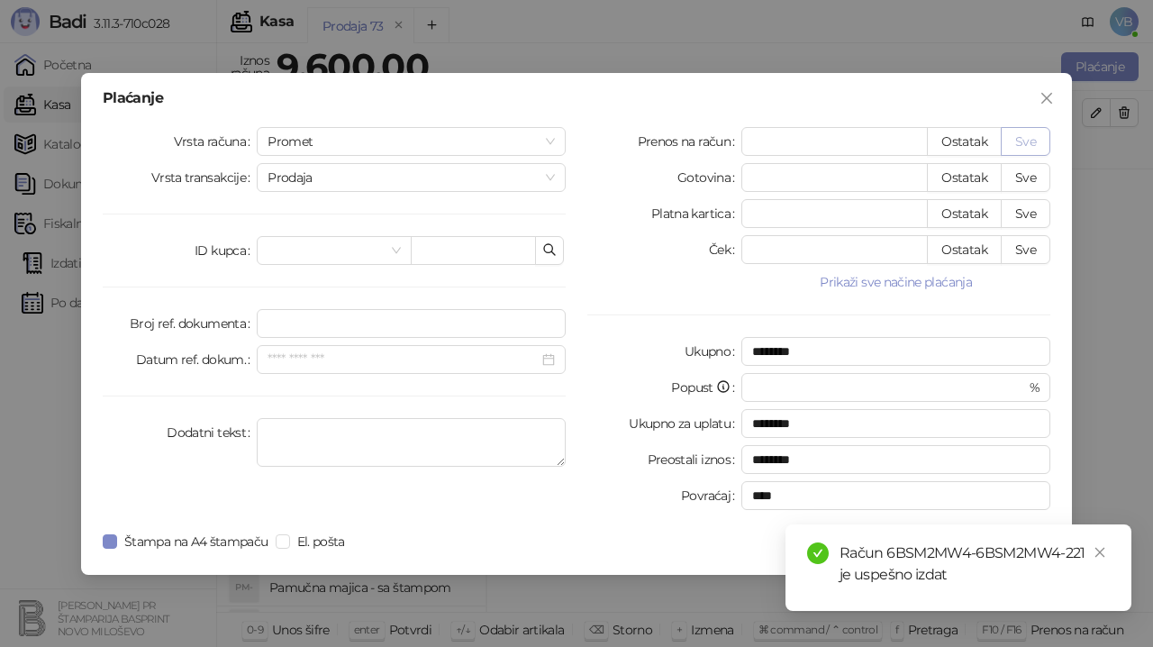
click at [1016, 133] on button "Sve" at bounding box center [1026, 141] width 50 height 29
type input "****"
click at [382, 437] on textarea "Dodatni tekst" at bounding box center [411, 442] width 309 height 49
type textarea "**********"
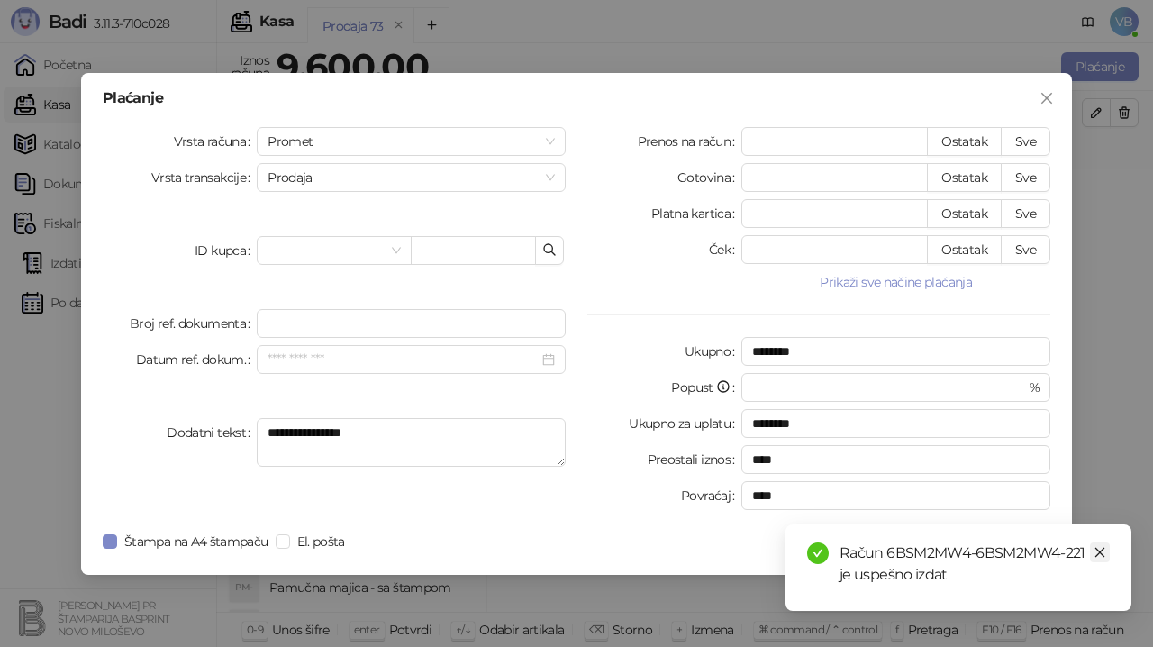
click at [1104, 560] on link "Close" at bounding box center [1100, 552] width 20 height 20
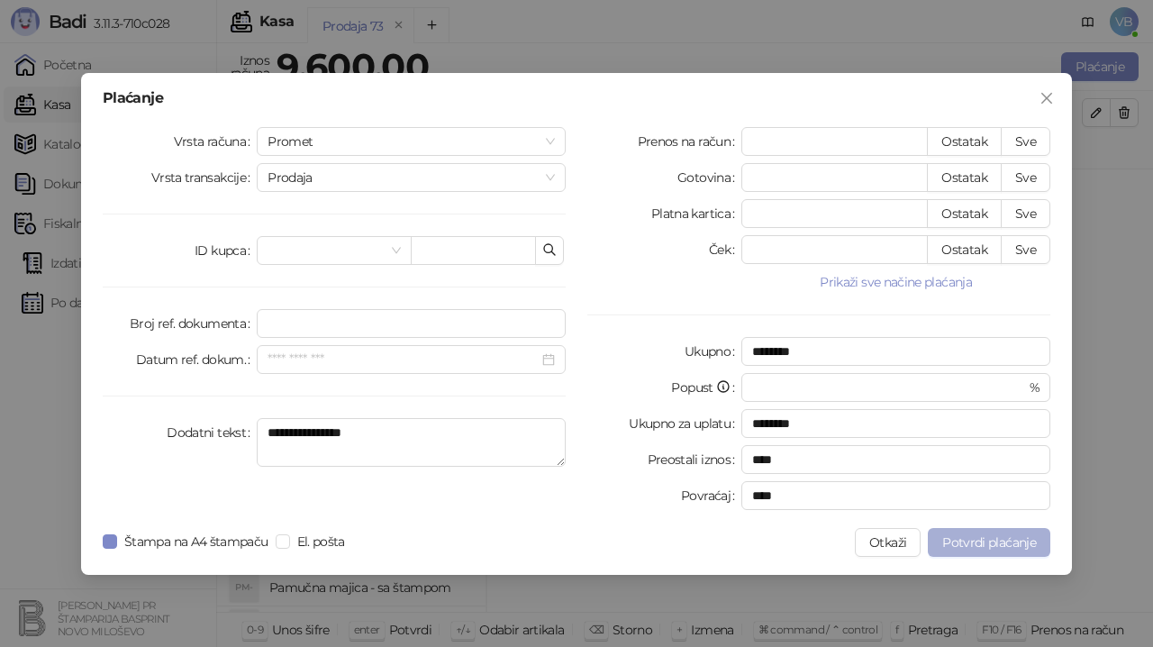
click at [1014, 547] on span "Potvrdi plaćanje" at bounding box center [990, 542] width 94 height 16
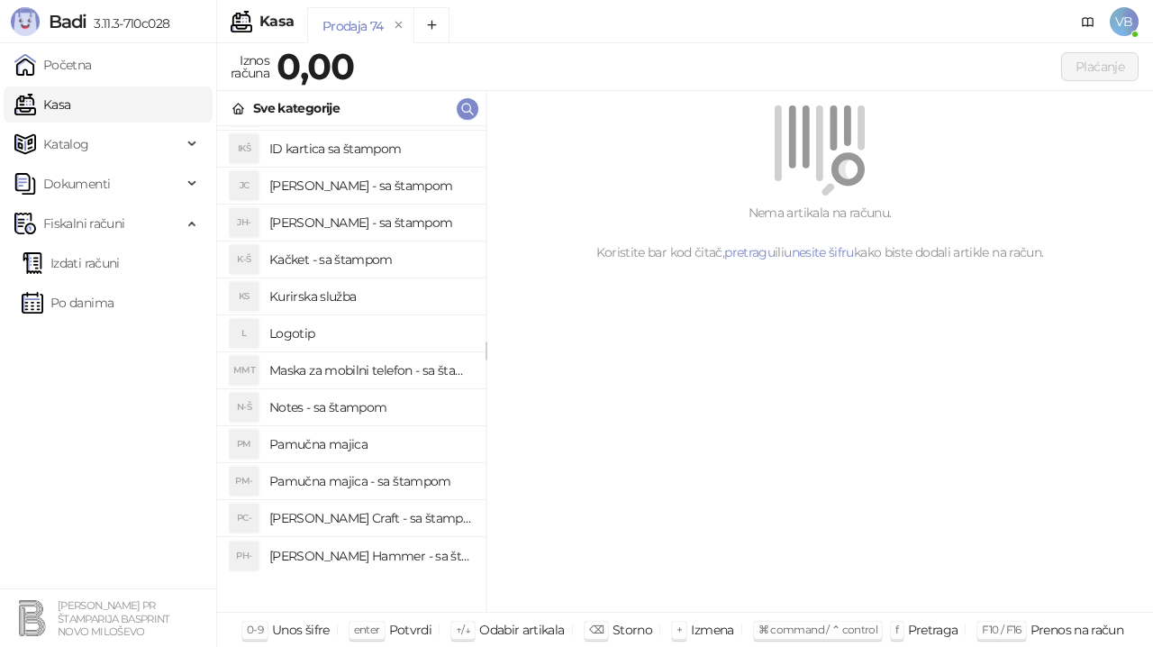
scroll to position [0, 0]
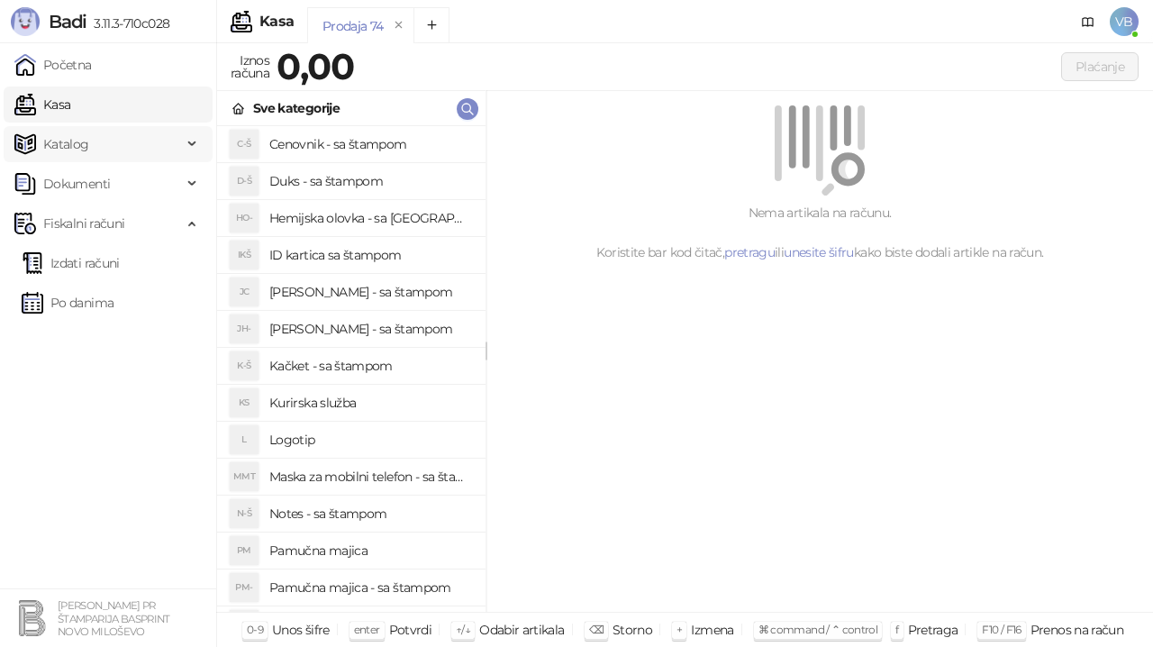
click at [153, 141] on span "Katalog" at bounding box center [98, 144] width 168 height 36
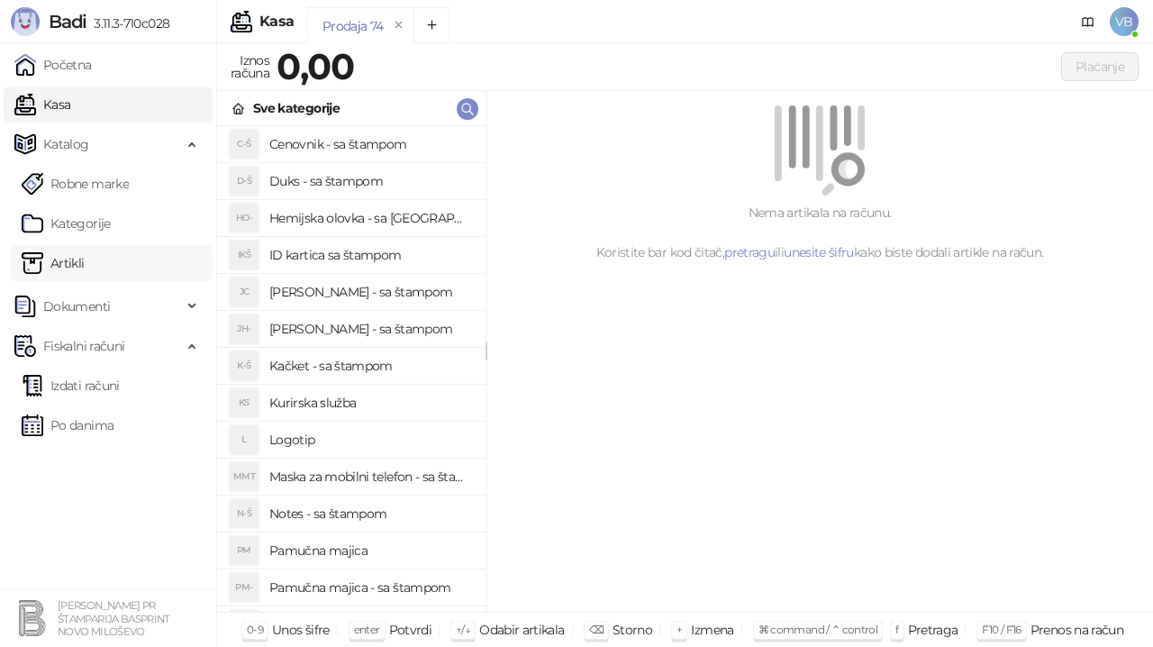
click at [85, 253] on link "Artikli" at bounding box center [53, 263] width 63 height 36
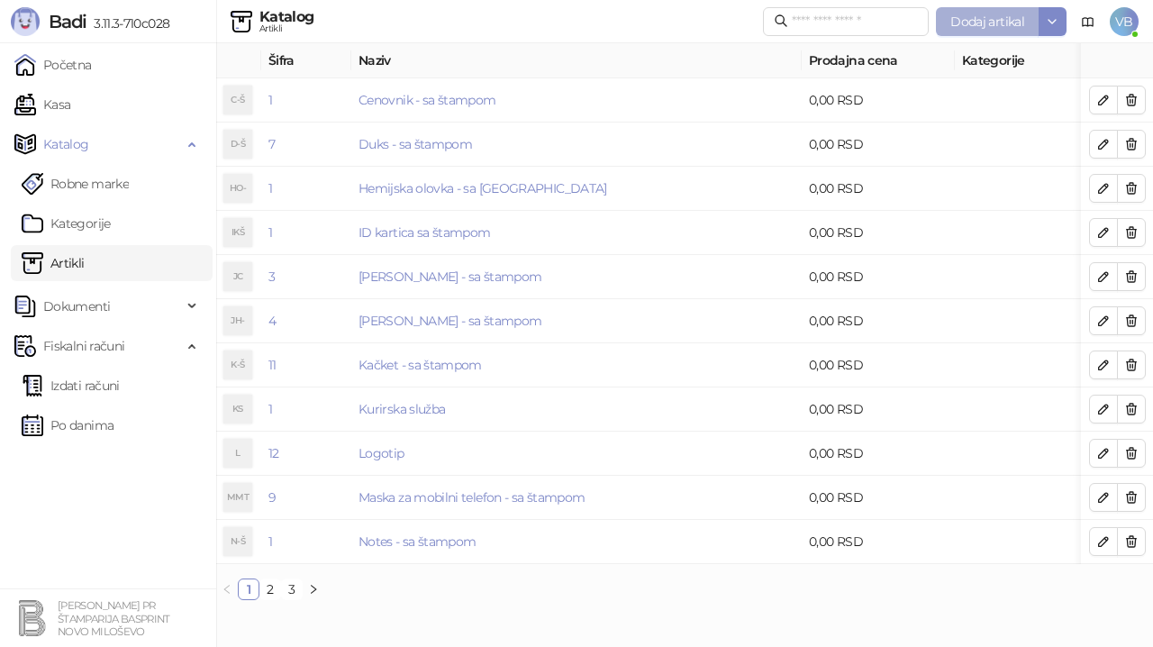
click at [966, 26] on span "Dodaj artikal" at bounding box center [988, 22] width 74 height 16
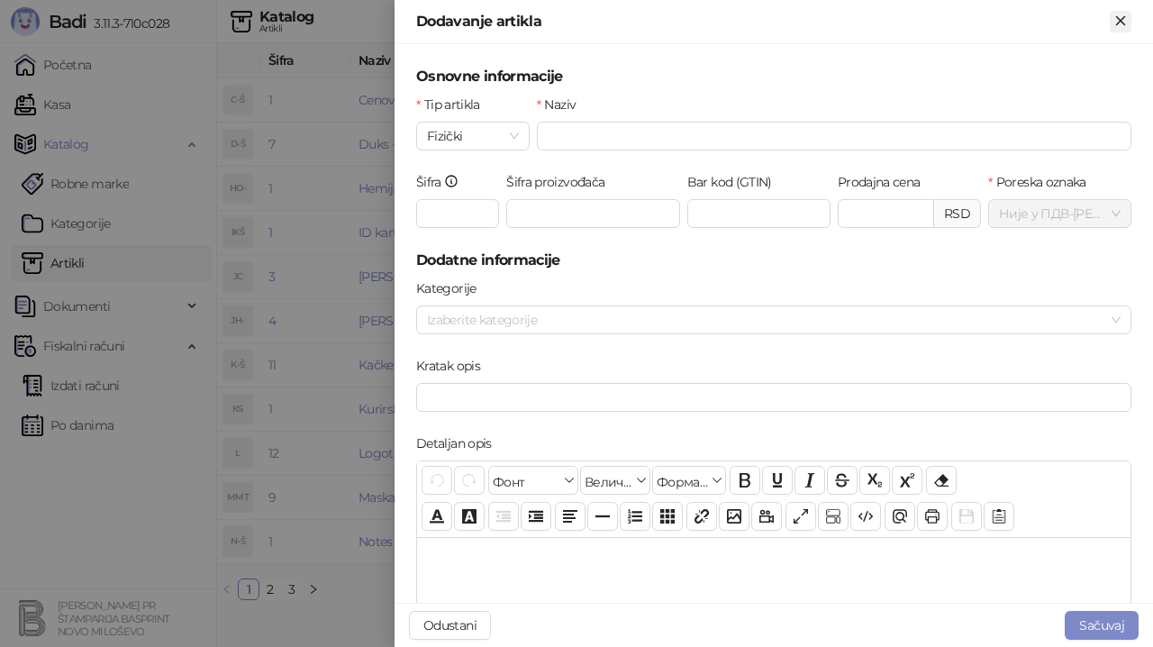
click at [1119, 21] on icon "Zatvori" at bounding box center [1120, 20] width 8 height 8
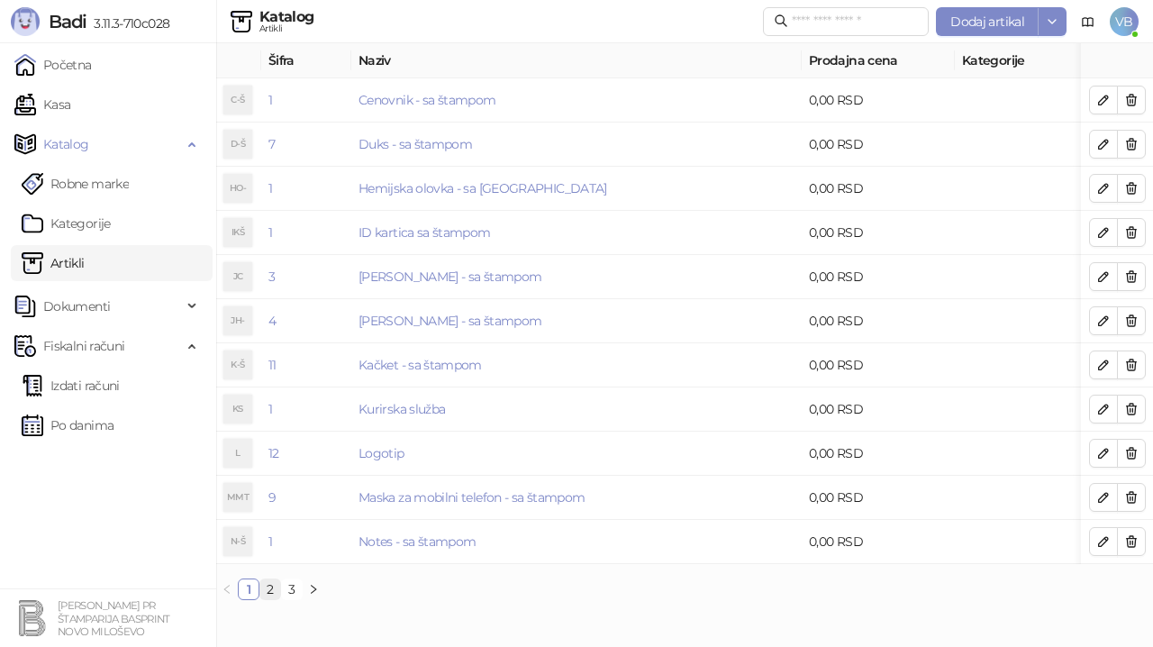
click at [276, 599] on link "2" at bounding box center [270, 589] width 20 height 20
click at [300, 598] on link "3" at bounding box center [292, 589] width 20 height 20
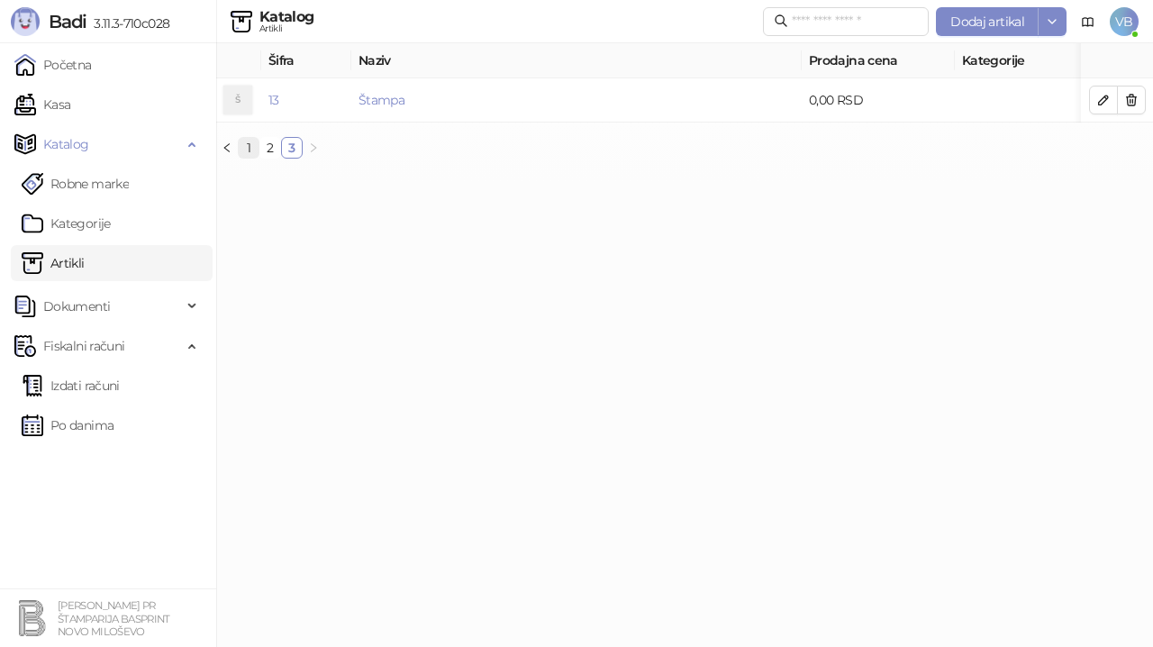
click at [246, 156] on link "1" at bounding box center [249, 148] width 20 height 20
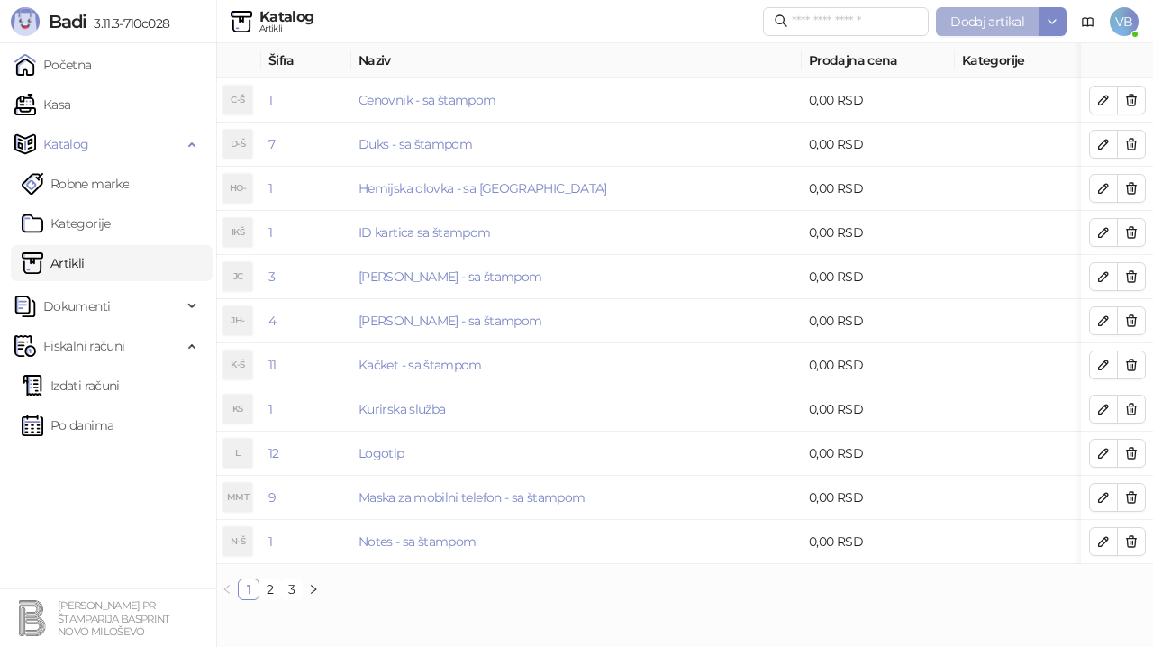
click at [954, 27] on span "Dodaj artikal" at bounding box center [988, 22] width 74 height 16
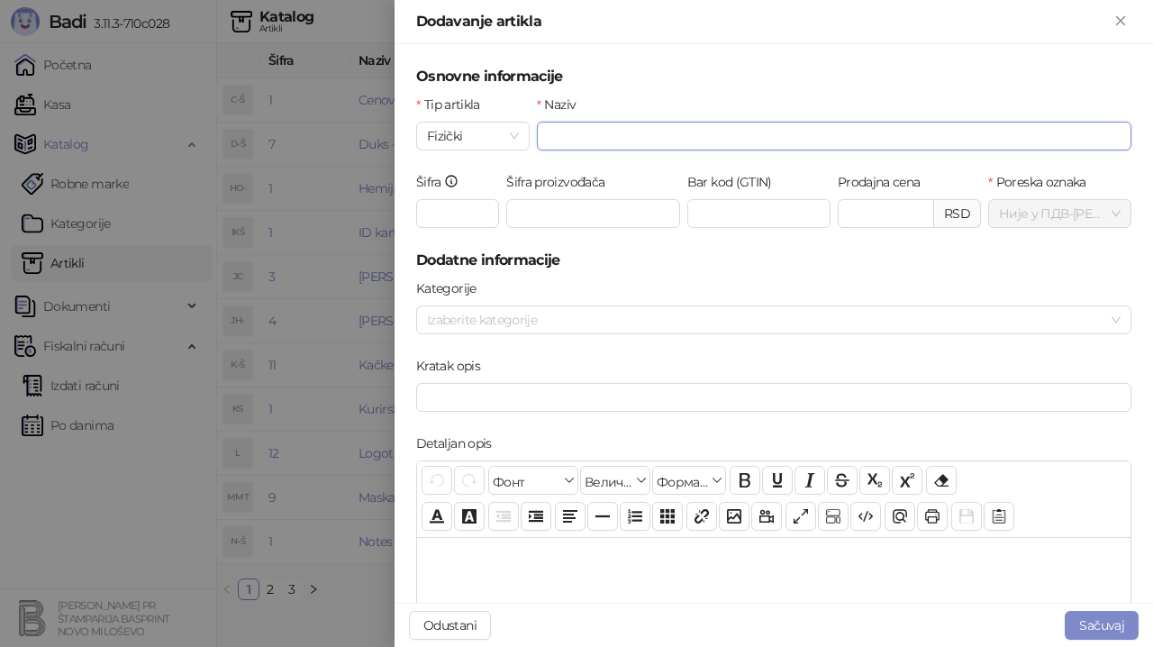
click at [585, 138] on input "Naziv" at bounding box center [834, 136] width 595 height 29
click at [584, 133] on input "**********" at bounding box center [834, 136] width 595 height 29
type input "**********"
click at [1092, 625] on button "Sačuvaj" at bounding box center [1102, 625] width 74 height 29
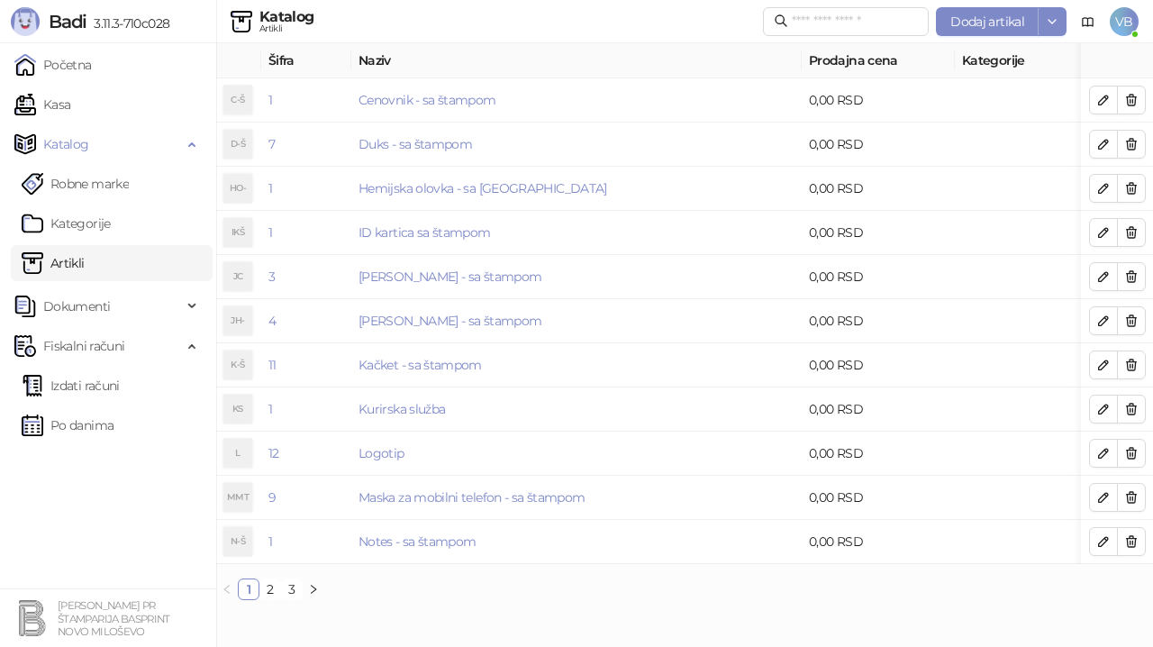
click at [291, 593] on div "Šifra Naziv Prodajna cena Kategorije C-Š 1 Cenovnik - sa štampom 0,00 RSD D-Š 7…" at bounding box center [684, 321] width 937 height 557
click at [300, 599] on link "3" at bounding box center [292, 589] width 20 height 20
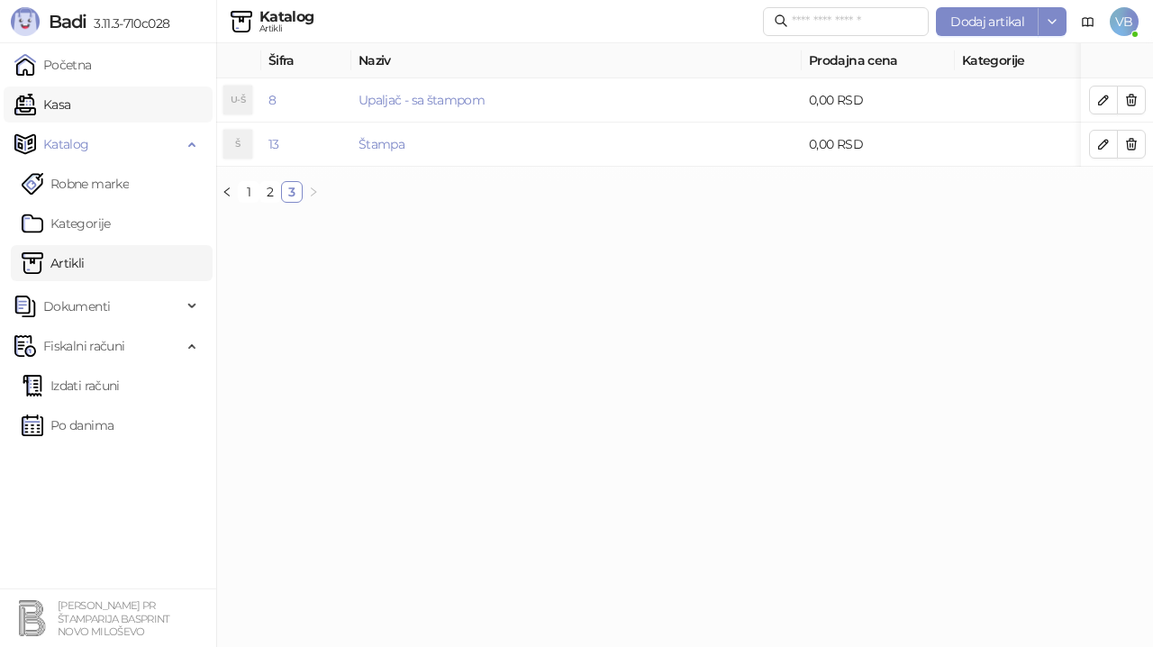
click at [65, 111] on link "Kasa" at bounding box center [42, 105] width 56 height 36
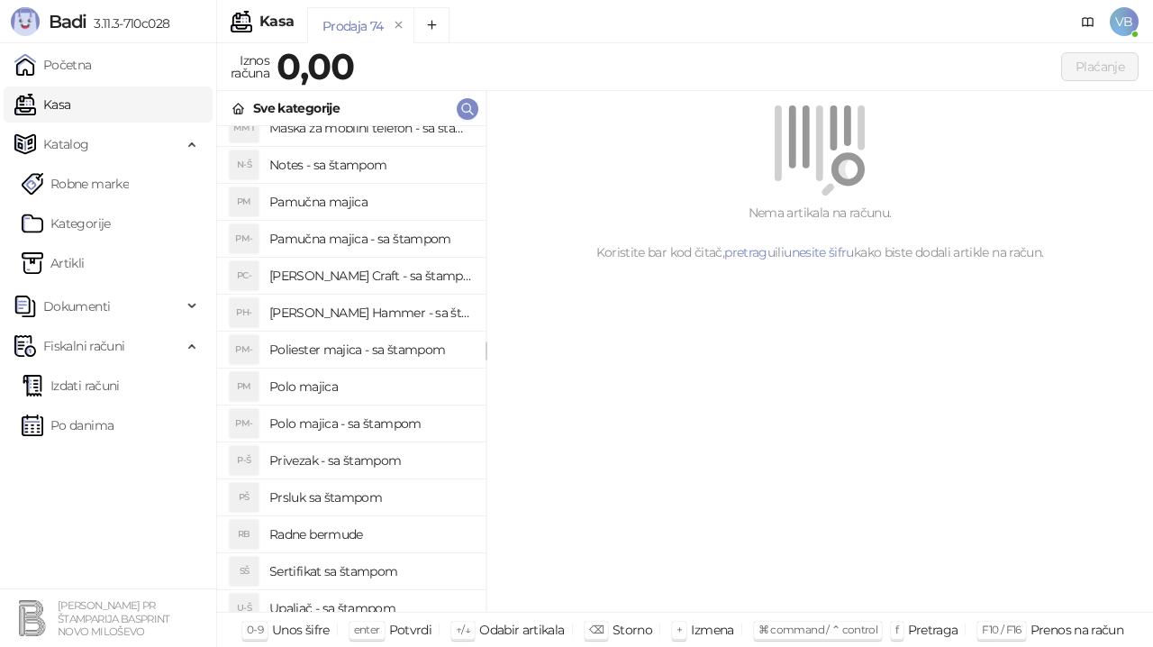
scroll to position [360, 0]
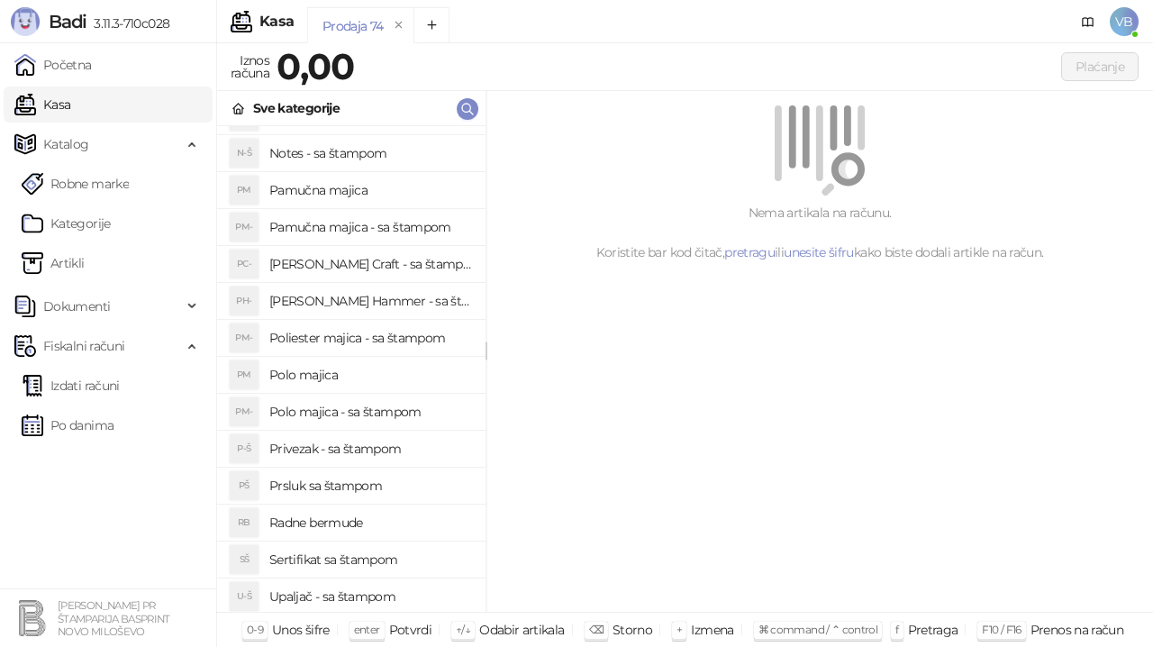
click at [354, 488] on h4 "Prsluk sa štampom" at bounding box center [370, 485] width 202 height 29
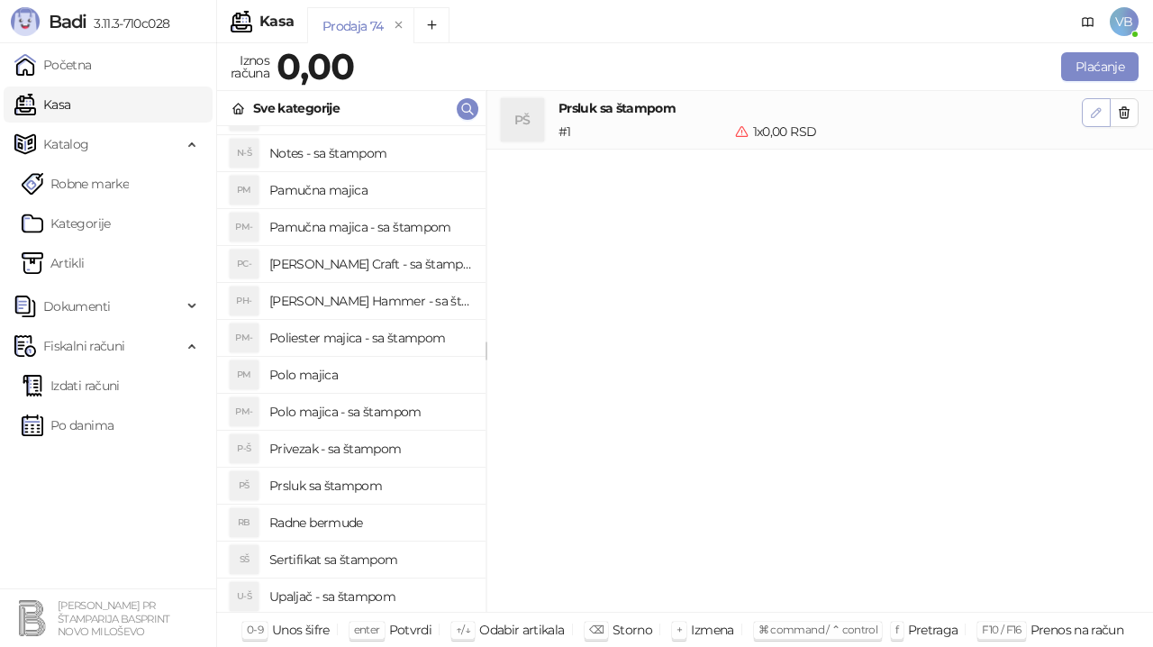
click at [1102, 111] on icon "button" at bounding box center [1096, 112] width 14 height 14
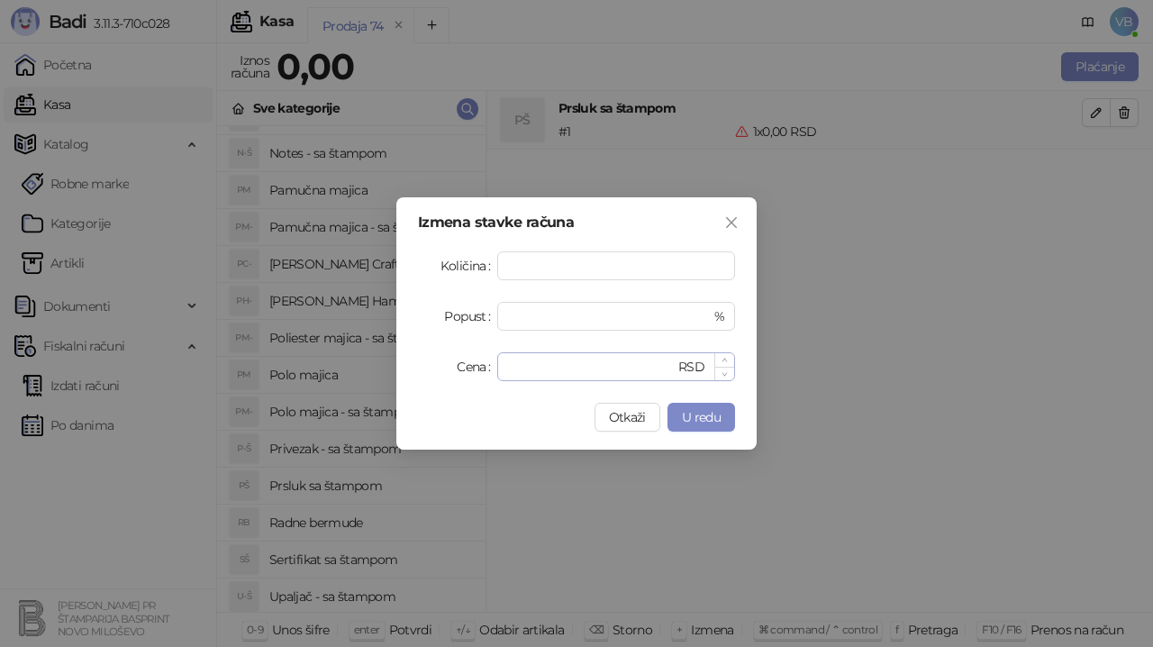
type input "*"
click at [540, 361] on input "*" at bounding box center [591, 366] width 167 height 27
type input "****"
click at [697, 409] on button "U redu" at bounding box center [702, 417] width 68 height 29
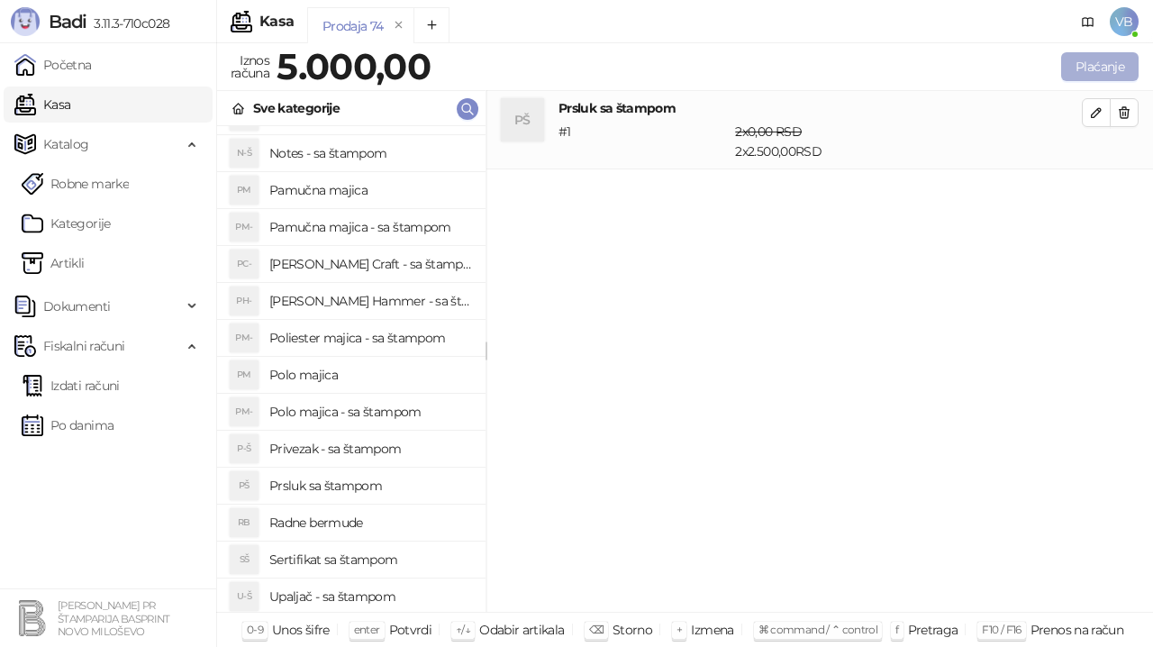
click at [1098, 74] on button "Plaćanje" at bounding box center [1099, 66] width 77 height 29
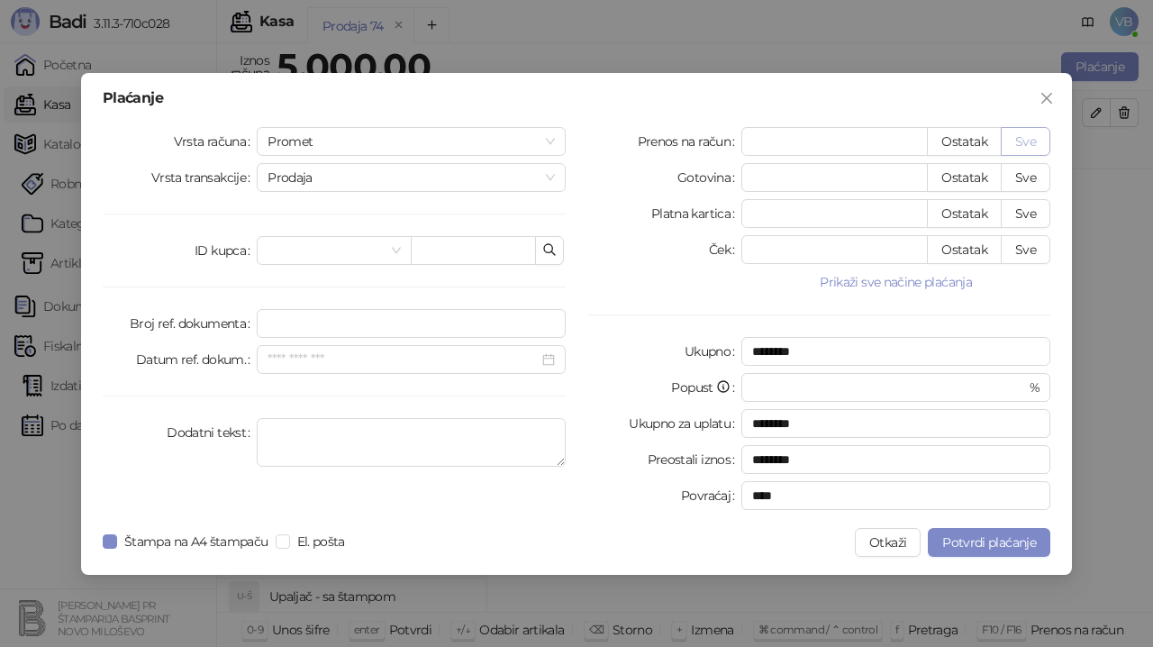
click at [1016, 137] on button "Sve" at bounding box center [1026, 141] width 50 height 29
type input "****"
click at [326, 442] on textarea "Dodatni tekst" at bounding box center [411, 442] width 309 height 49
type textarea "**********"
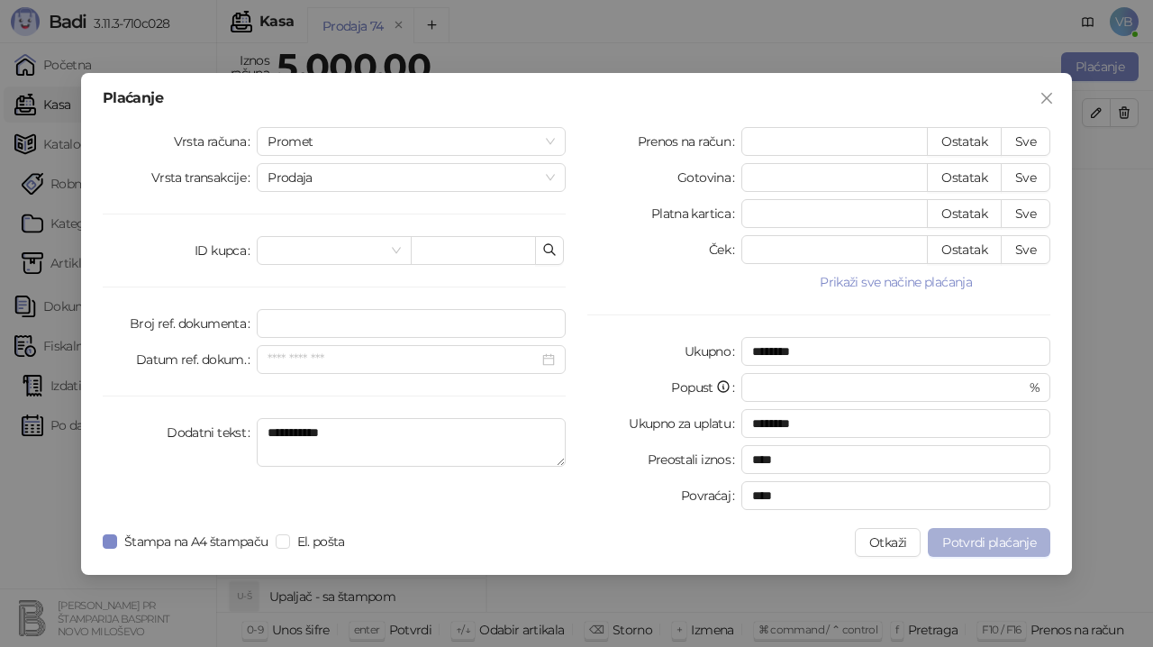
click at [954, 551] on button "Potvrdi plaćanje" at bounding box center [989, 542] width 123 height 29
